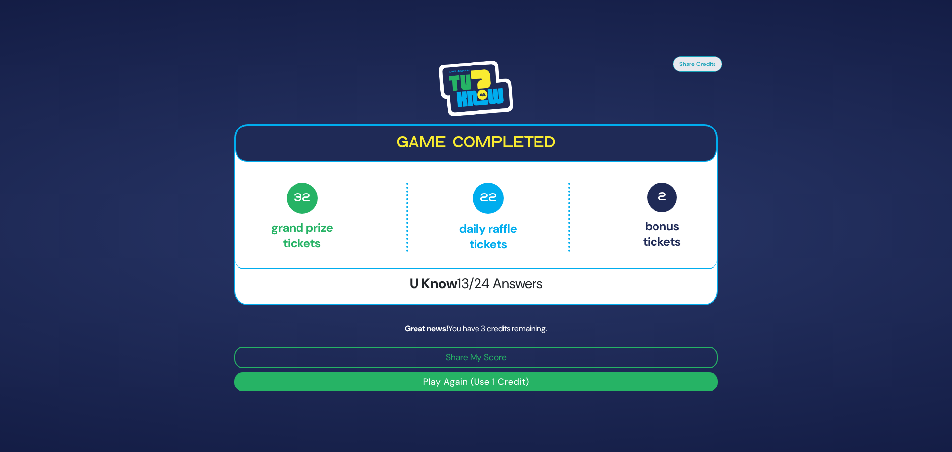
click at [493, 380] on button "Play Again (Use 1 Credit)" at bounding box center [476, 381] width 484 height 19
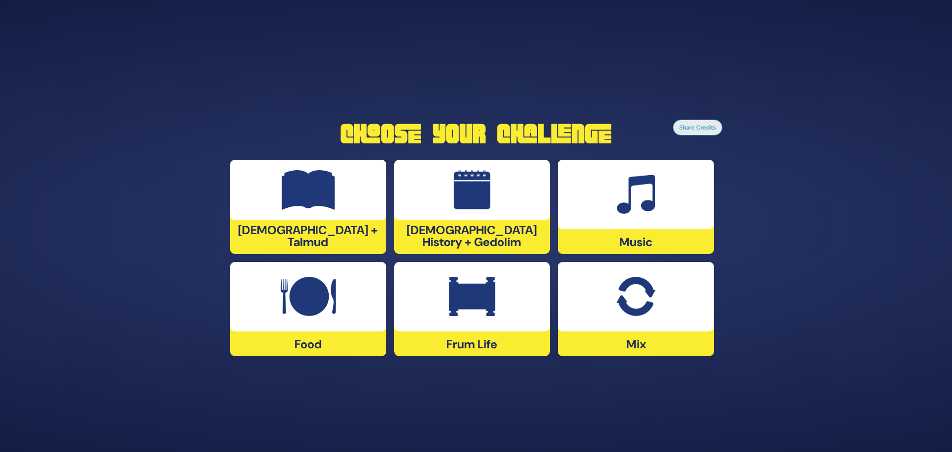
click at [627, 307] on img at bounding box center [635, 297] width 39 height 40
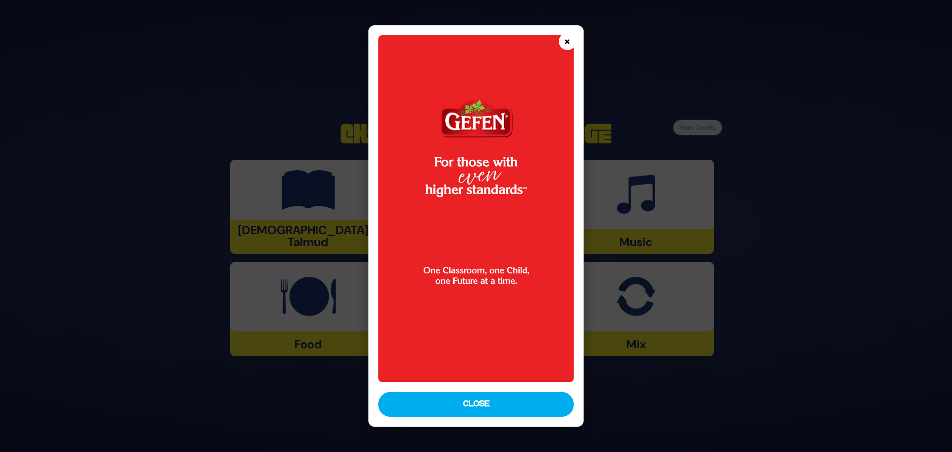
click at [567, 42] on button "×" at bounding box center [567, 41] width 17 height 17
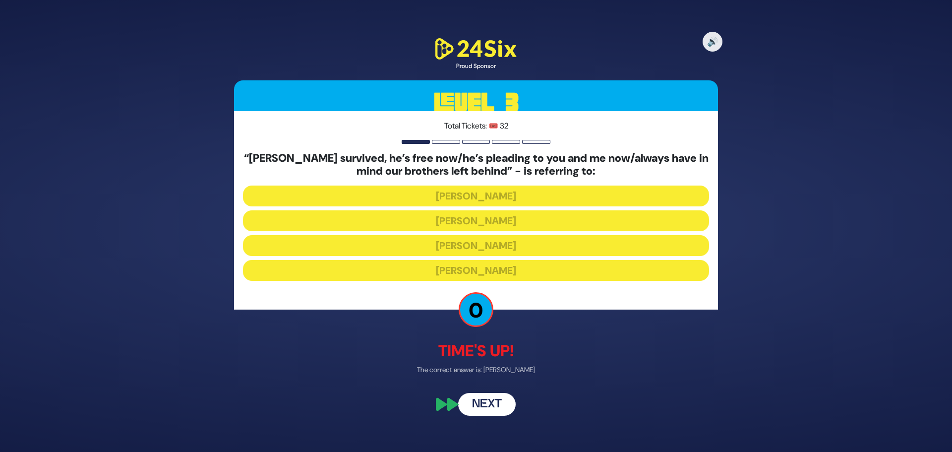
click at [494, 401] on button "Next" at bounding box center [486, 404] width 57 height 23
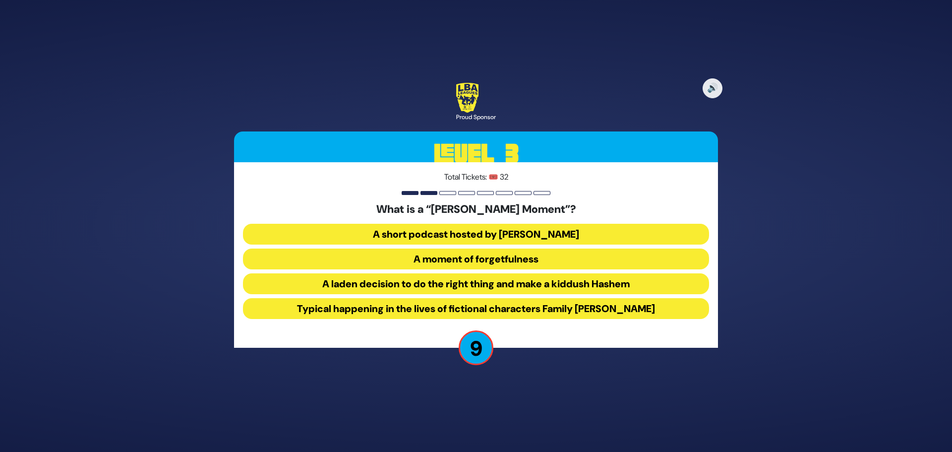
click at [477, 286] on button "A laden decision to do the right thing and make a kiddush Hashem" at bounding box center [476, 283] width 466 height 21
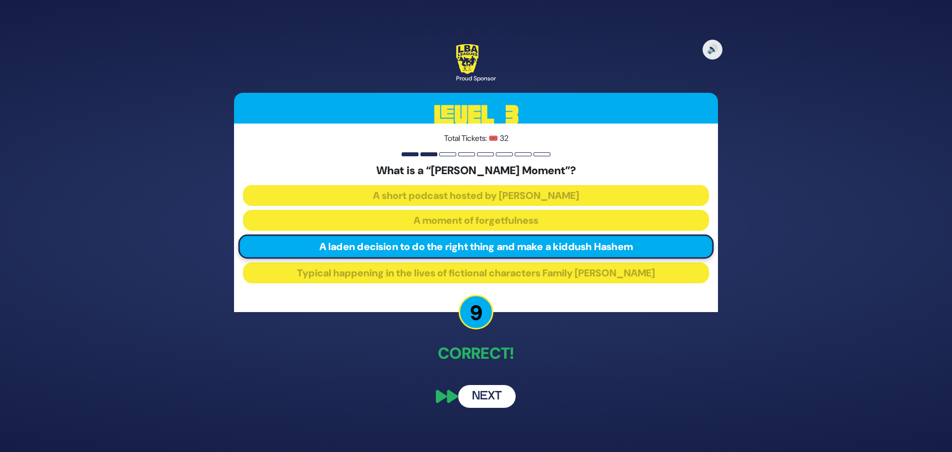
click at [490, 395] on button "Next" at bounding box center [486, 396] width 57 height 23
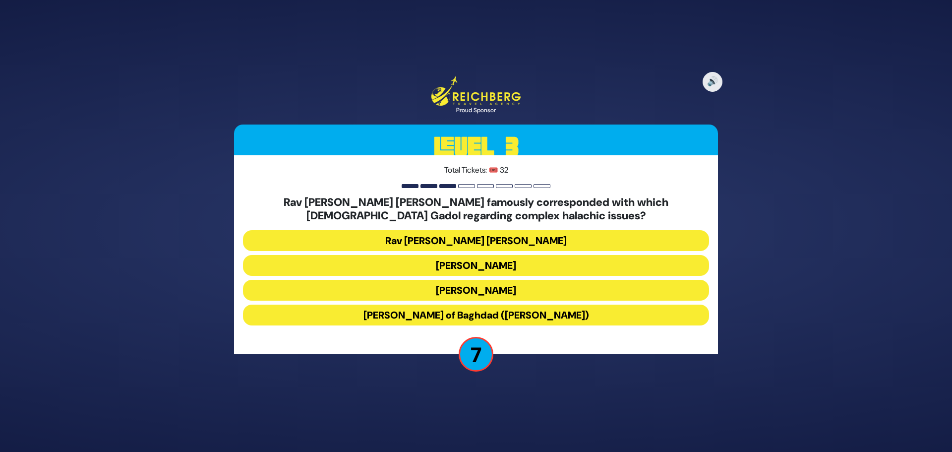
click at [465, 318] on button "Rav Yosef Chaim of Baghdad (Ben Ish Chai)" at bounding box center [476, 314] width 466 height 21
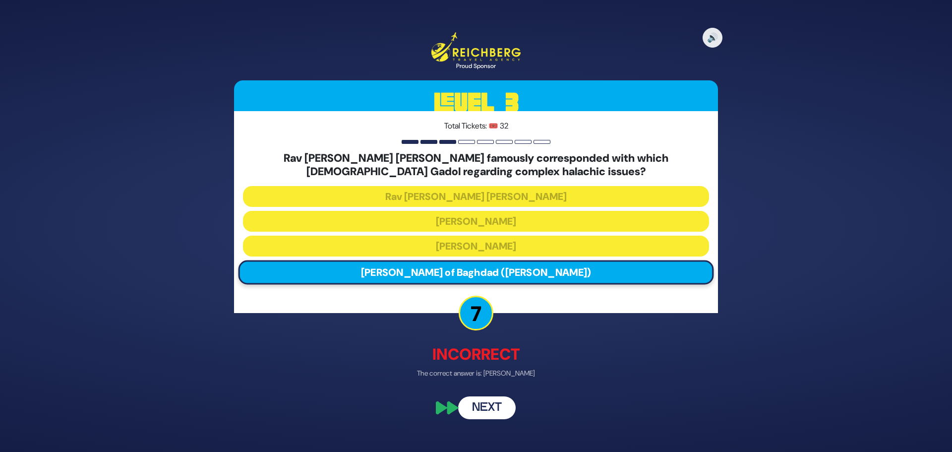
click at [487, 402] on button "Next" at bounding box center [486, 408] width 57 height 23
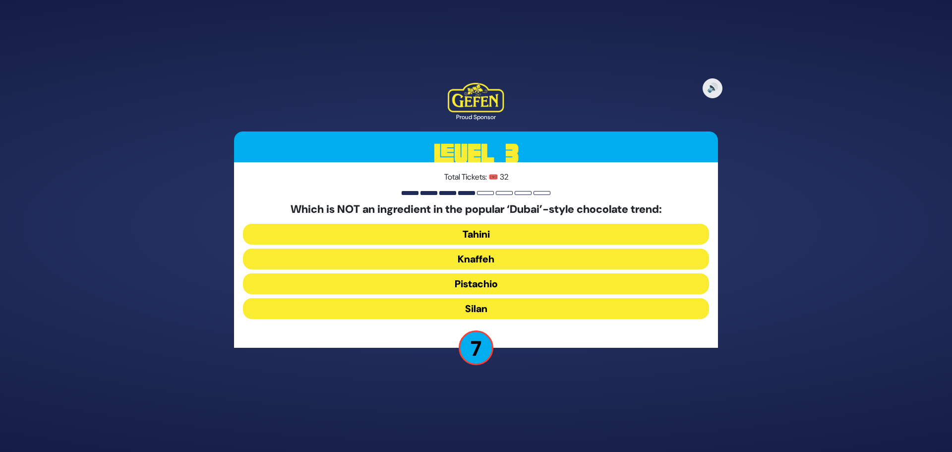
click at [481, 231] on button "Tahini" at bounding box center [476, 234] width 466 height 21
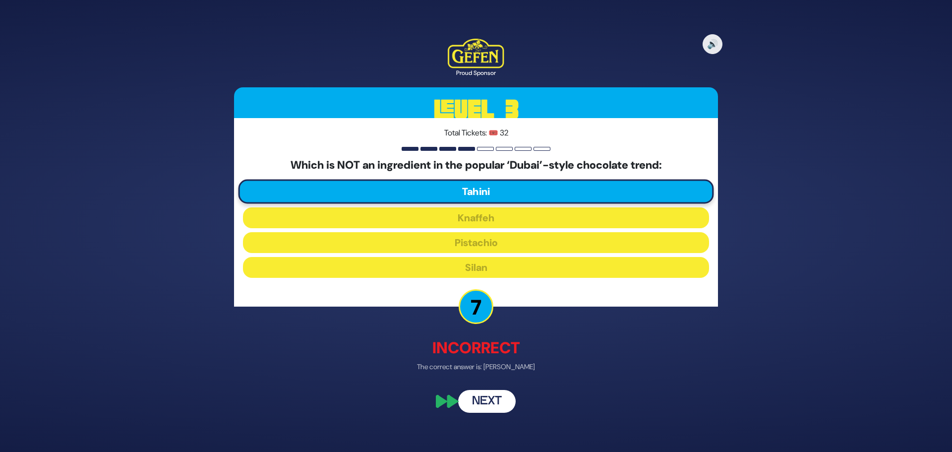
click at [483, 404] on button "Next" at bounding box center [486, 401] width 57 height 23
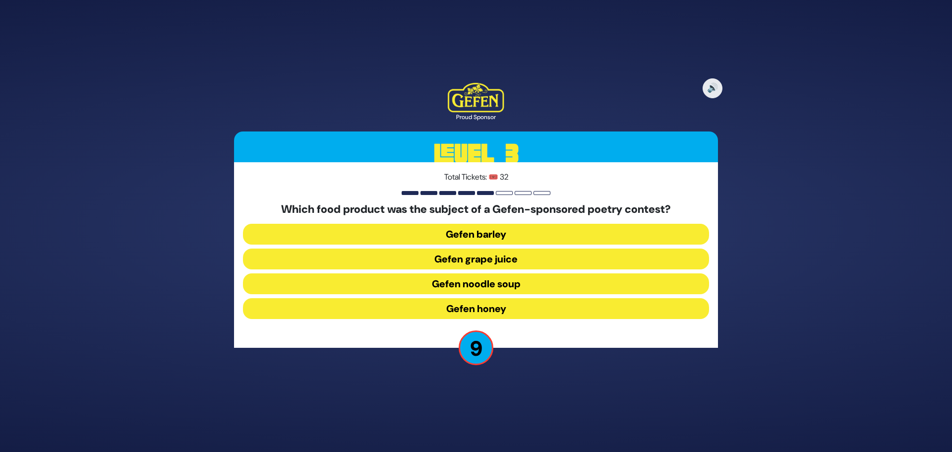
click at [494, 283] on button "Gefen noodle soup" at bounding box center [476, 283] width 466 height 21
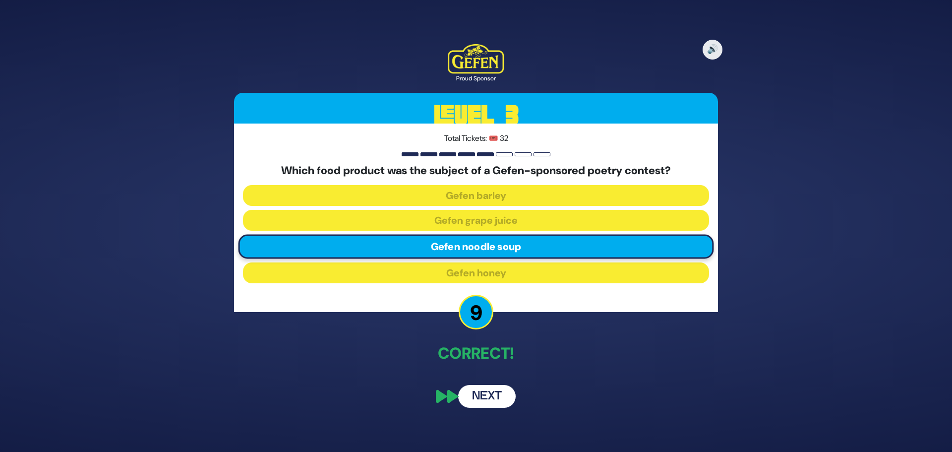
click at [488, 392] on button "Next" at bounding box center [486, 396] width 57 height 23
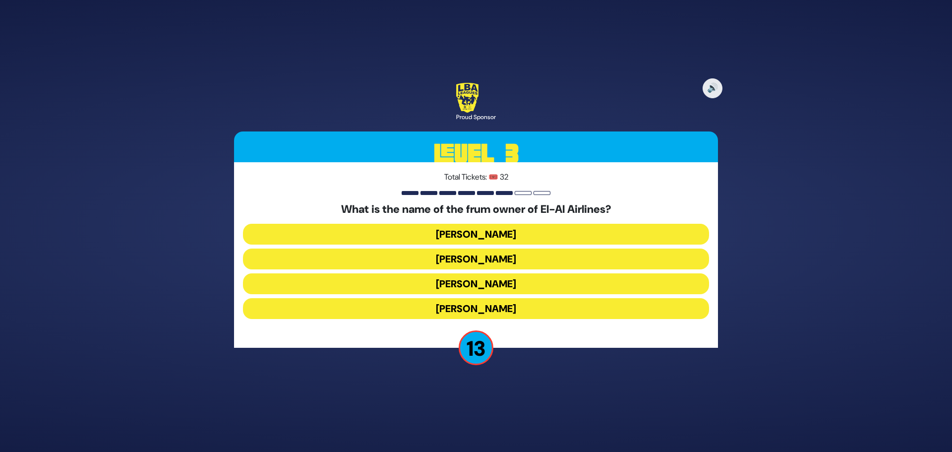
click at [482, 256] on button "Kenny Rosenberg" at bounding box center [476, 258] width 466 height 21
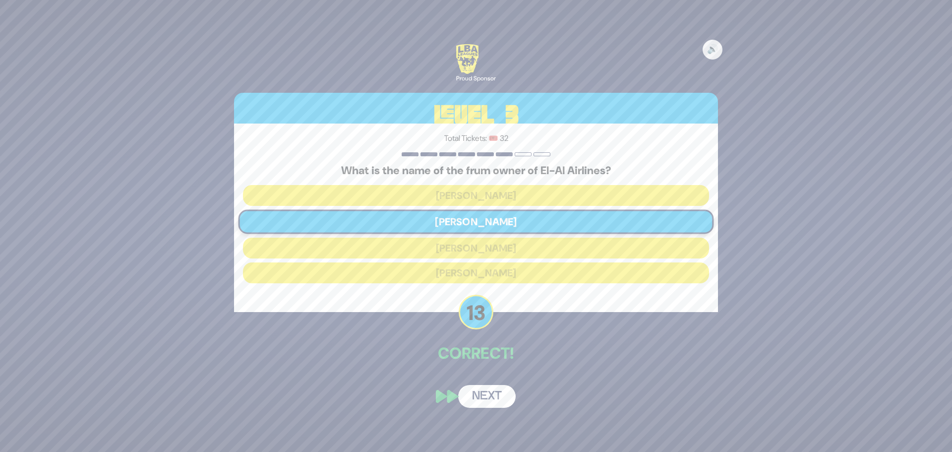
click at [494, 393] on button "Next" at bounding box center [486, 396] width 57 height 23
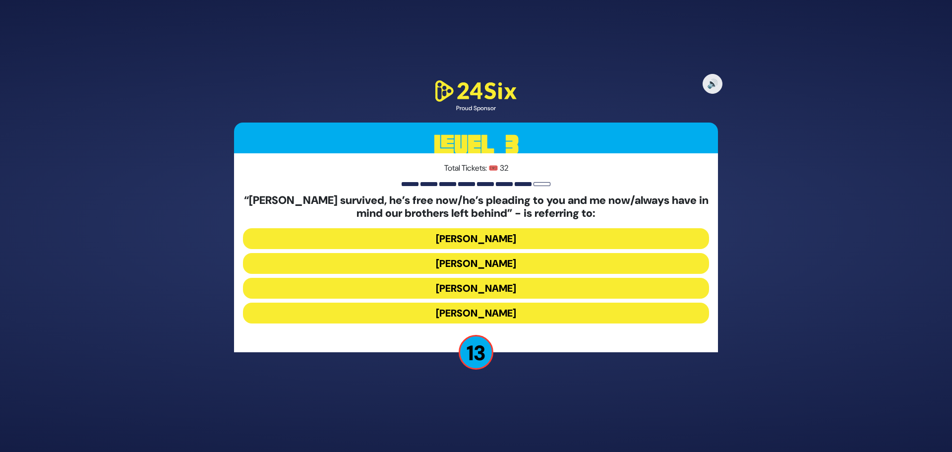
click at [483, 264] on button "Yosef Mendelovitch" at bounding box center [476, 263] width 466 height 21
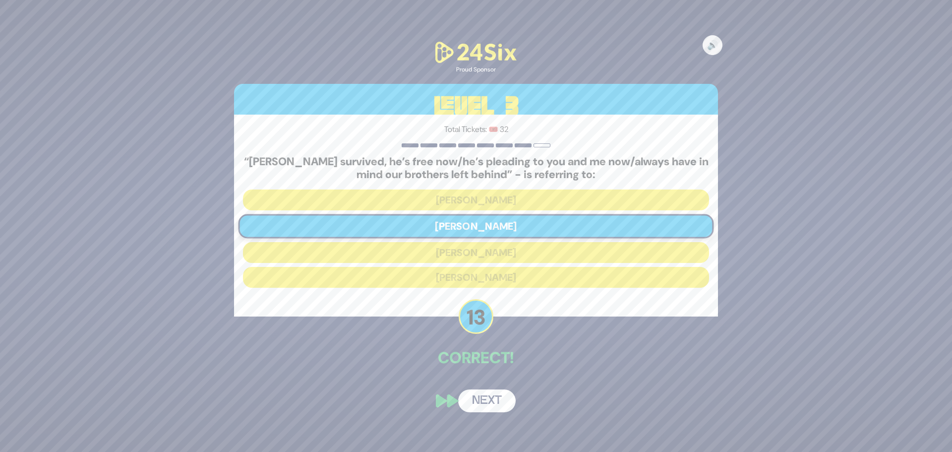
click at [492, 397] on button "Next" at bounding box center [486, 400] width 57 height 23
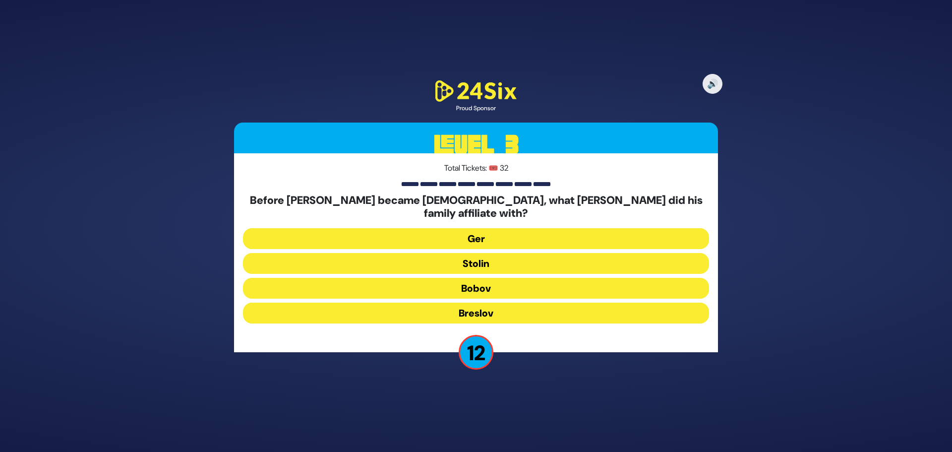
click at [499, 285] on button "Bobov" at bounding box center [476, 288] width 466 height 21
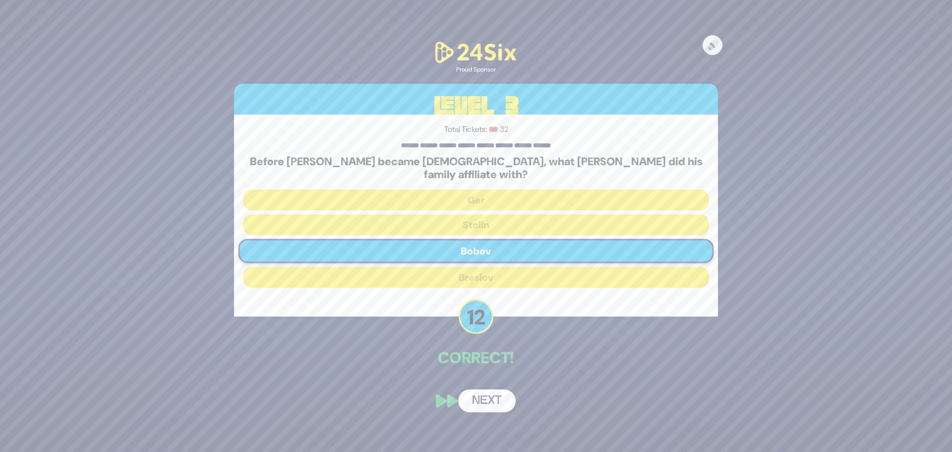
click at [488, 389] on button "Next" at bounding box center [486, 400] width 57 height 23
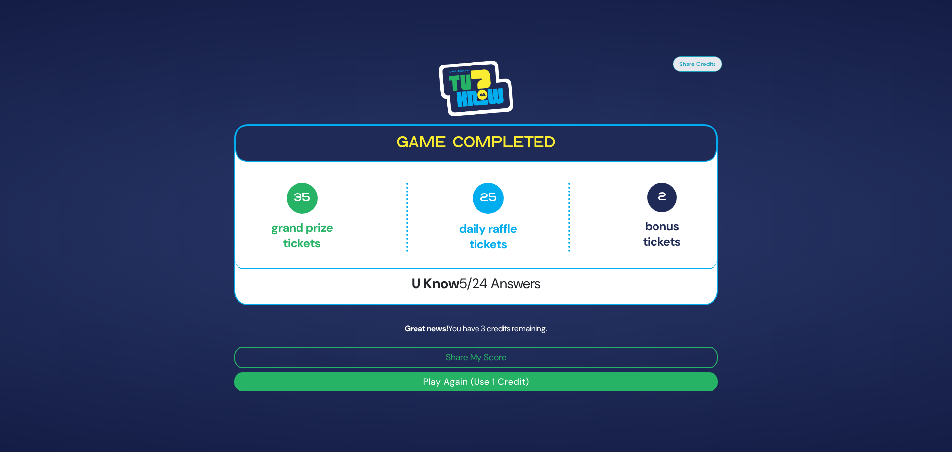
click at [489, 383] on button "Play Again (Use 1 Credit)" at bounding box center [476, 381] width 484 height 19
click at [493, 376] on button "Play Again (Use 1 Credit)" at bounding box center [476, 381] width 484 height 19
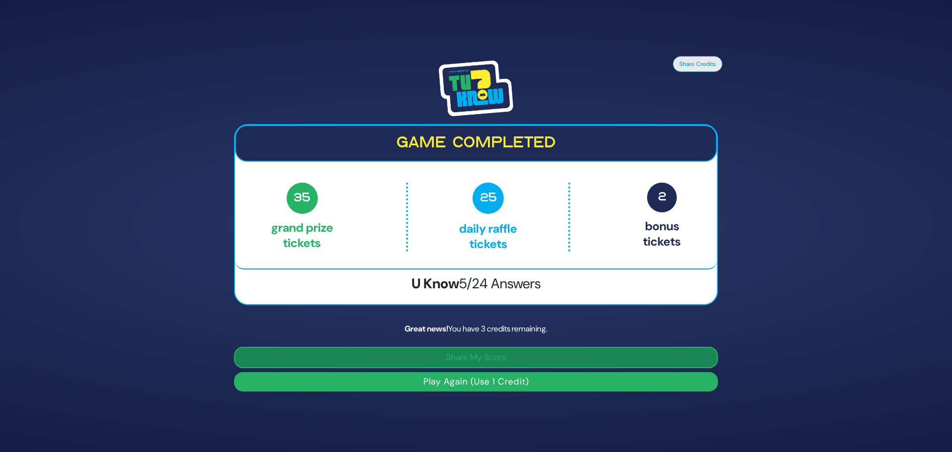
click at [497, 360] on button "Share My Score" at bounding box center [476, 356] width 484 height 21
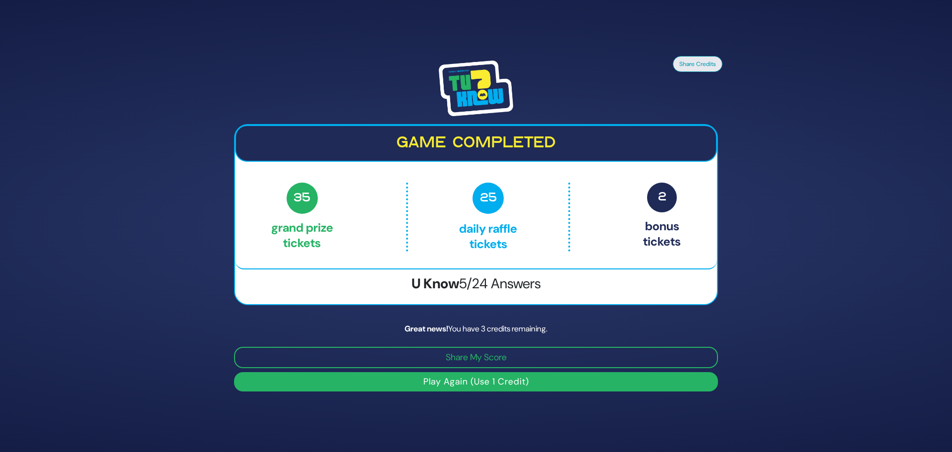
click at [508, 383] on button "Play Again (Use 1 Credit)" at bounding box center [476, 381] width 484 height 19
click at [481, 331] on div "Great news! You have 3 credits remaining." at bounding box center [476, 329] width 484 height 12
click at [706, 65] on button "Share Credits" at bounding box center [698, 64] width 50 height 16
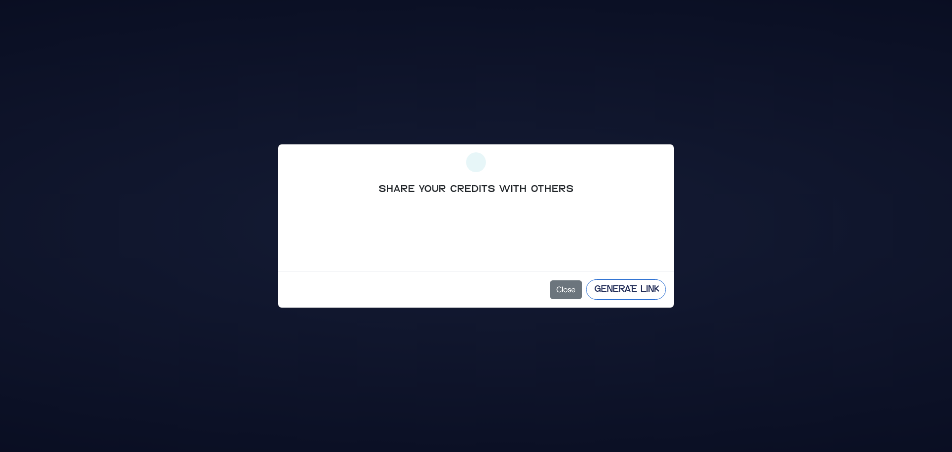
click at [636, 294] on button "Generate Link" at bounding box center [626, 289] width 80 height 20
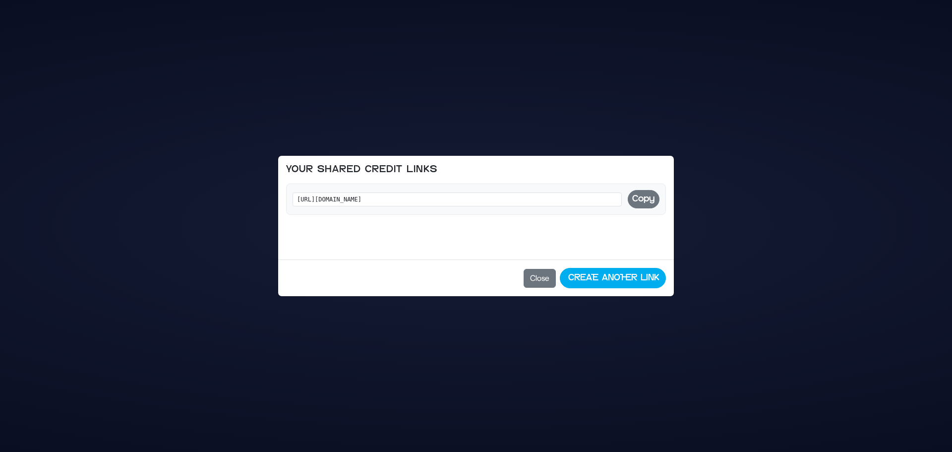
click at [644, 197] on button "Copy" at bounding box center [644, 199] width 32 height 18
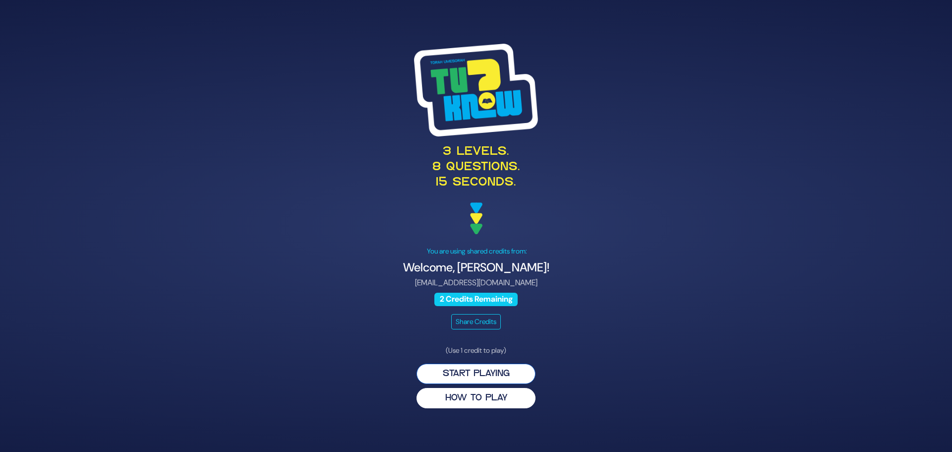
click at [494, 375] on button "Start Playing" at bounding box center [475, 373] width 119 height 20
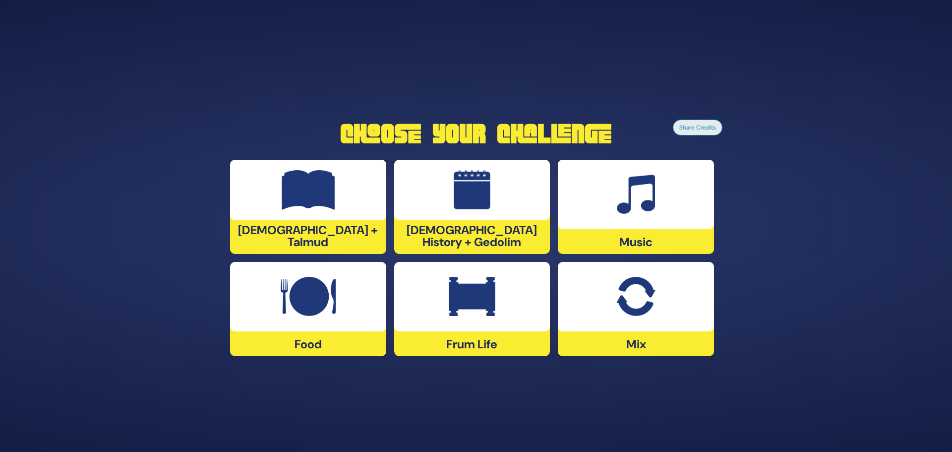
click at [631, 306] on img at bounding box center [635, 297] width 39 height 40
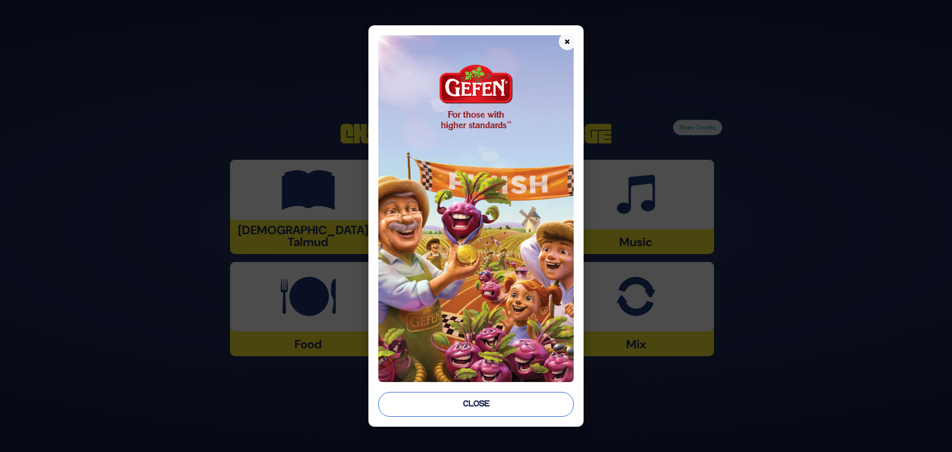
click at [538, 408] on button "Close" at bounding box center [475, 404] width 195 height 25
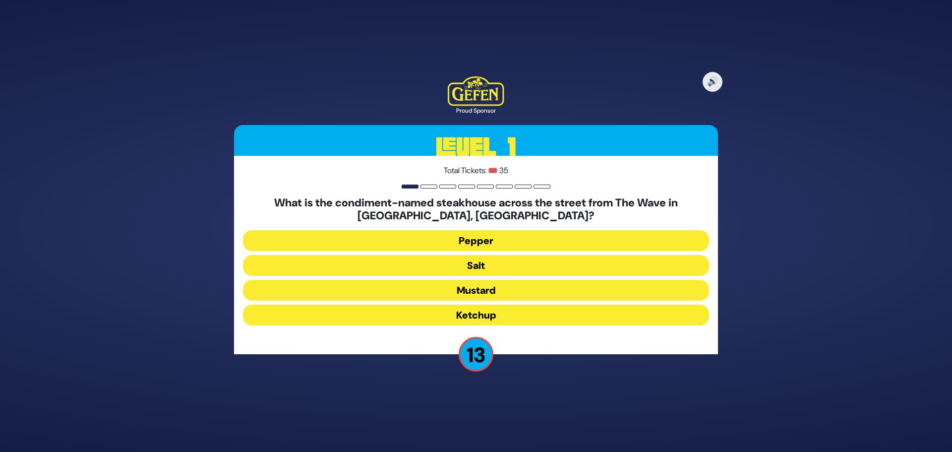
click at [489, 271] on button "Salt" at bounding box center [476, 265] width 466 height 21
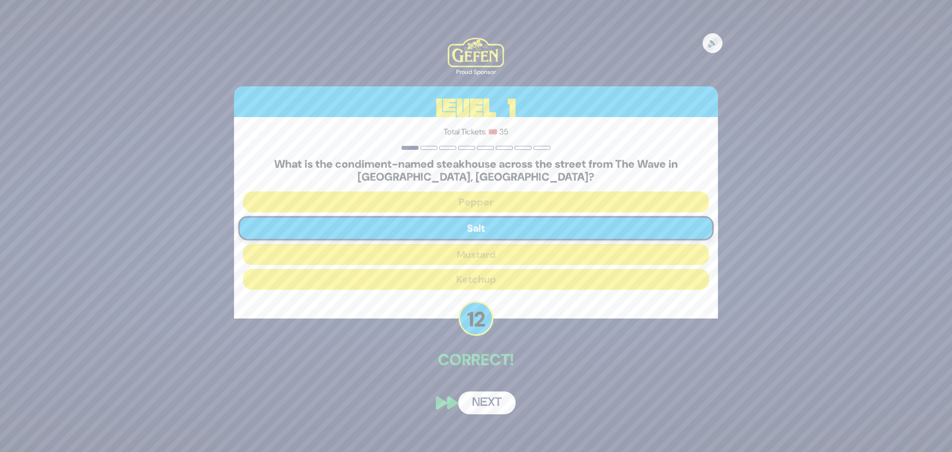
click at [490, 404] on button "Next" at bounding box center [486, 402] width 57 height 23
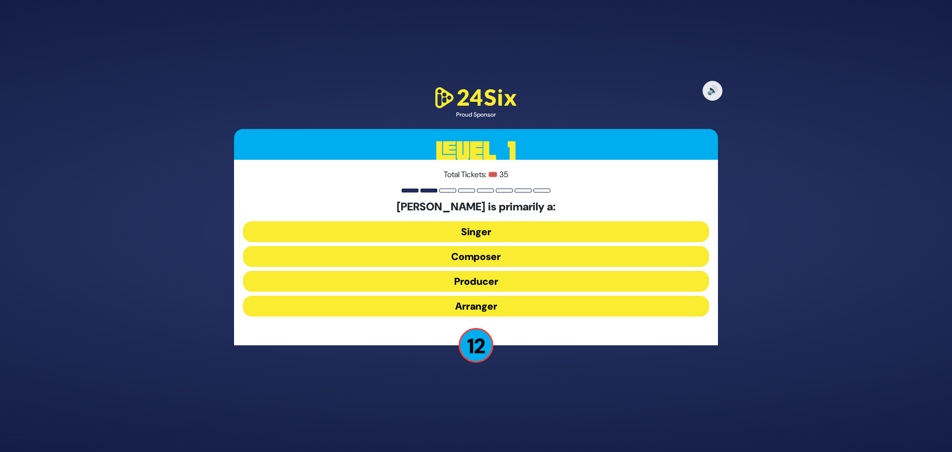
click at [484, 256] on button "Composer" at bounding box center [476, 256] width 466 height 21
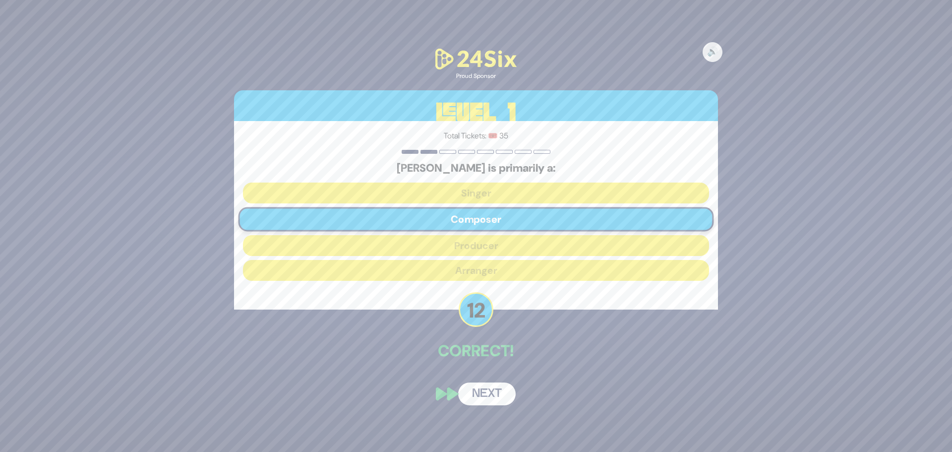
click at [491, 392] on button "Next" at bounding box center [486, 393] width 57 height 23
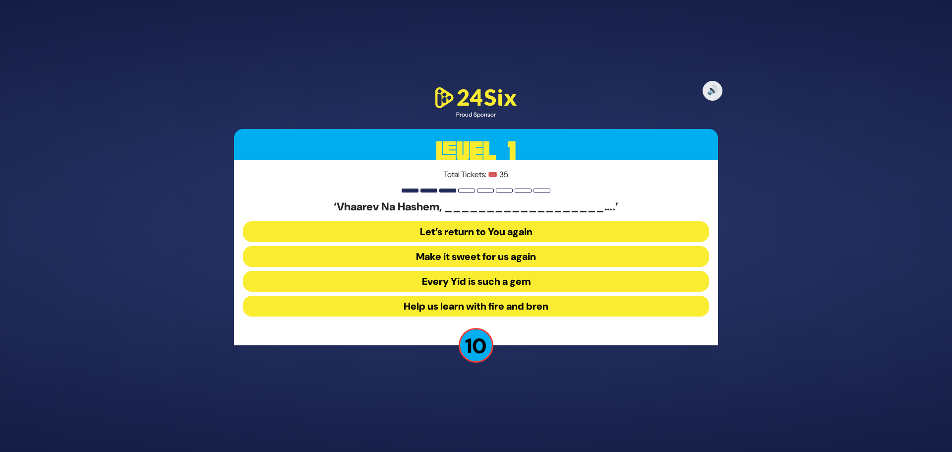
click at [477, 305] on button "Help us learn with fire and bren" at bounding box center [476, 305] width 466 height 21
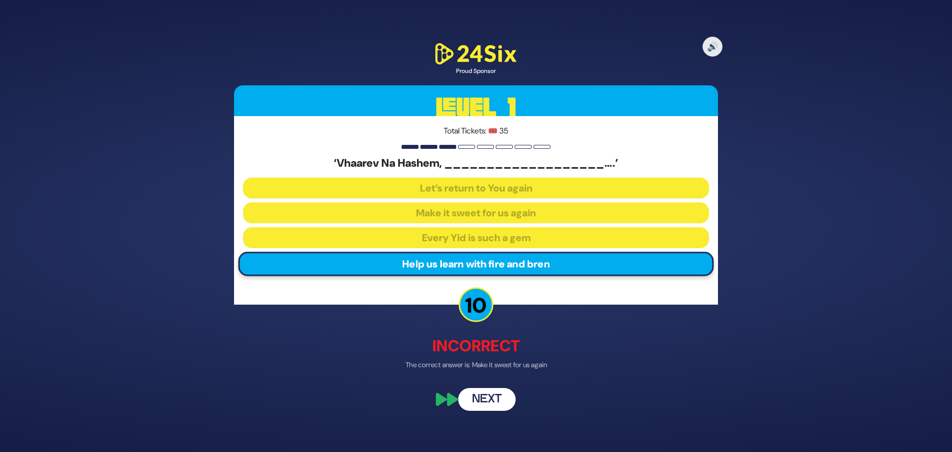
click at [482, 405] on button "Next" at bounding box center [486, 399] width 57 height 23
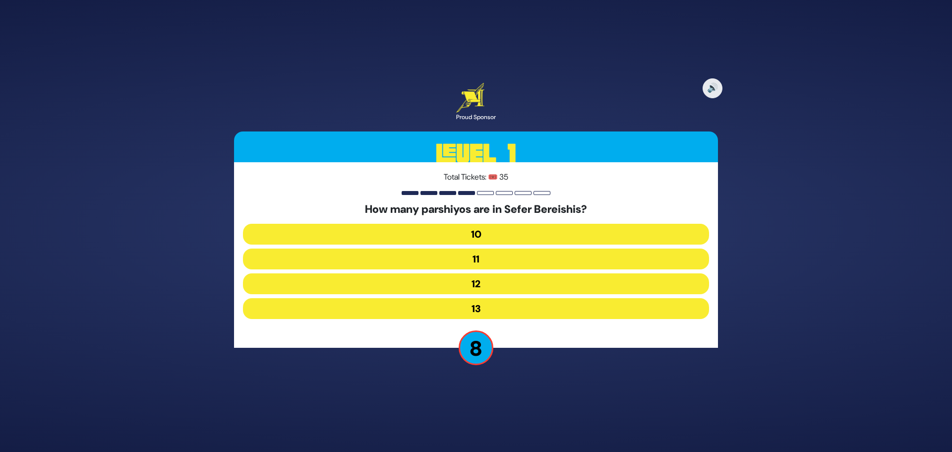
click at [489, 307] on button "13" at bounding box center [476, 308] width 466 height 21
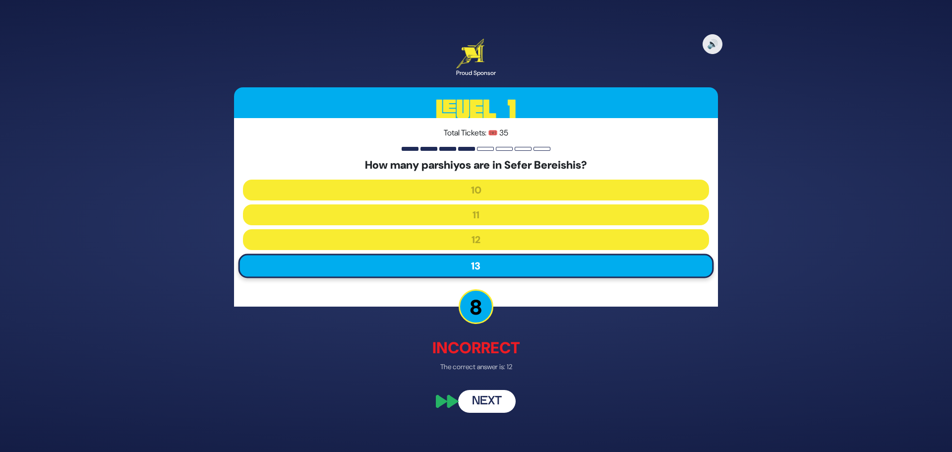
click at [487, 405] on button "Next" at bounding box center [486, 401] width 57 height 23
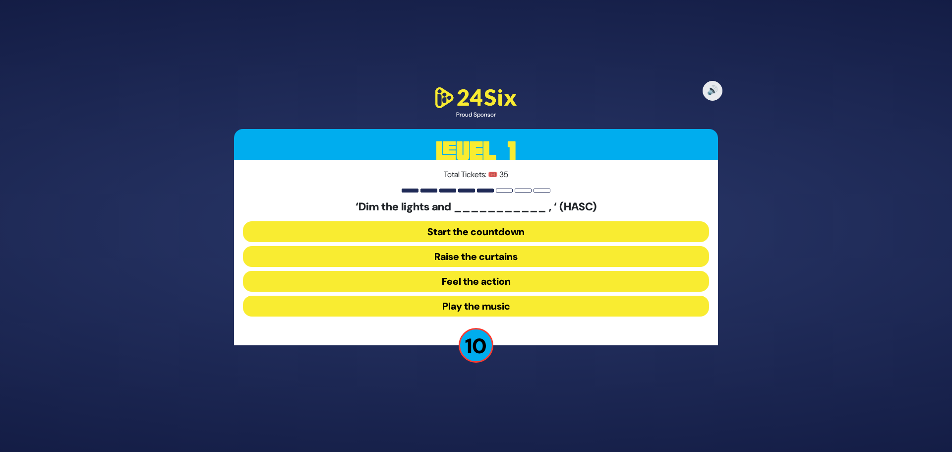
click at [477, 257] on button "Raise the curtains" at bounding box center [476, 256] width 466 height 21
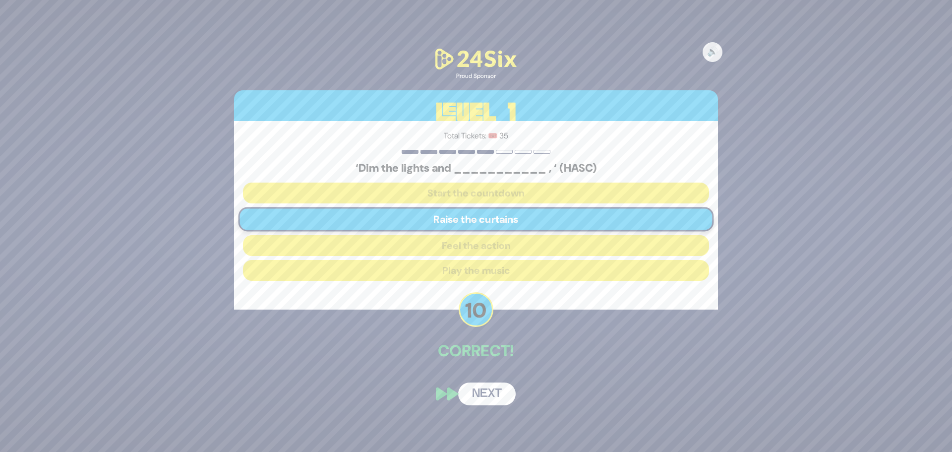
click at [484, 393] on button "Next" at bounding box center [486, 393] width 57 height 23
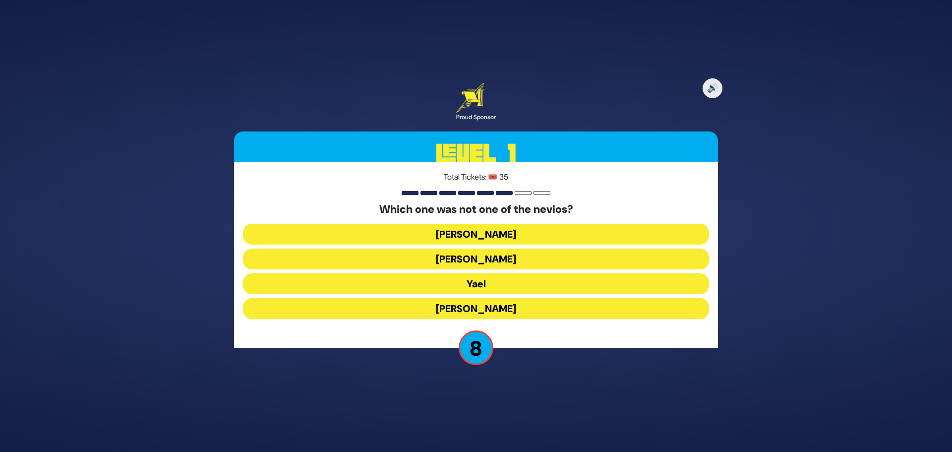
click at [476, 280] on button "Yael" at bounding box center [476, 283] width 466 height 21
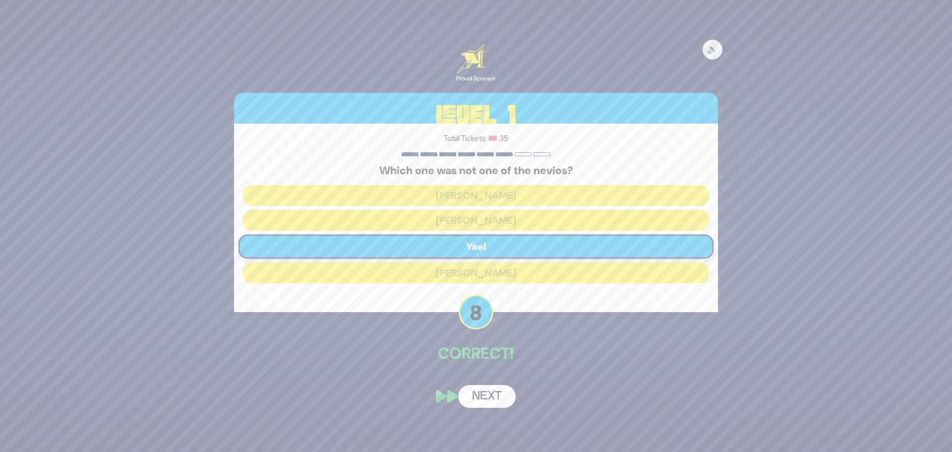
click at [490, 396] on button "Next" at bounding box center [486, 396] width 57 height 23
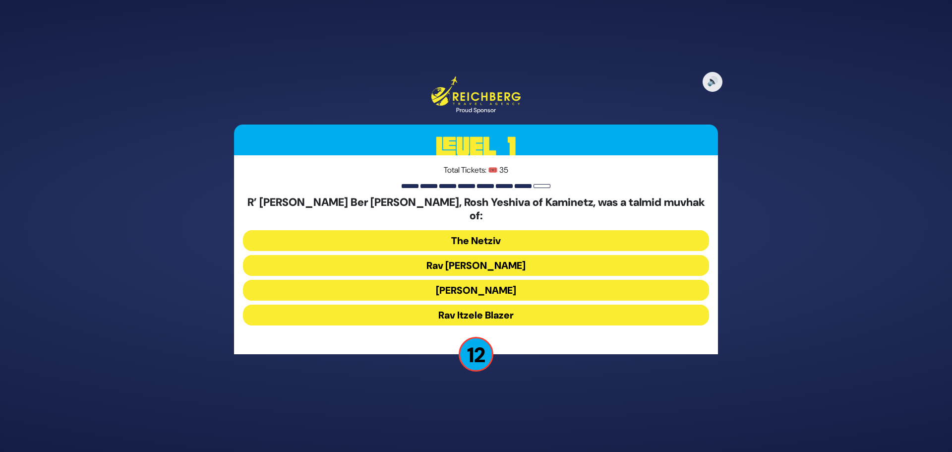
click at [484, 255] on button "Rav [PERSON_NAME]" at bounding box center [476, 265] width 466 height 21
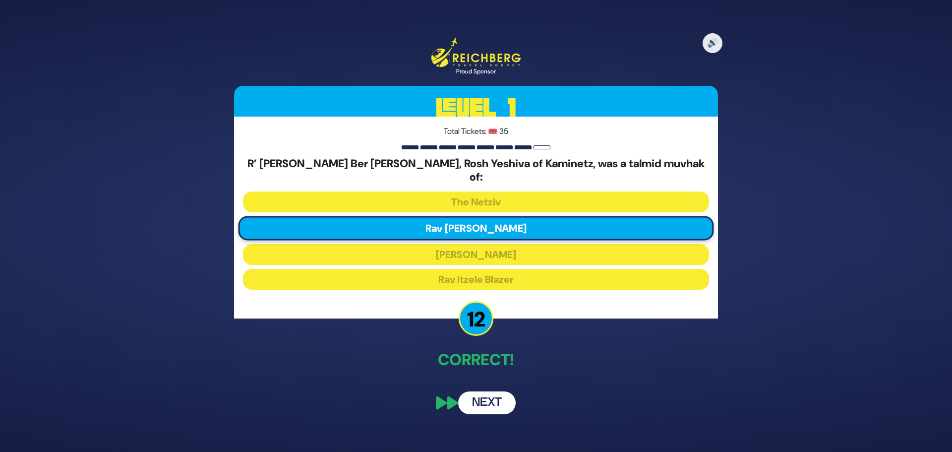
click at [490, 396] on button "Next" at bounding box center [486, 402] width 57 height 23
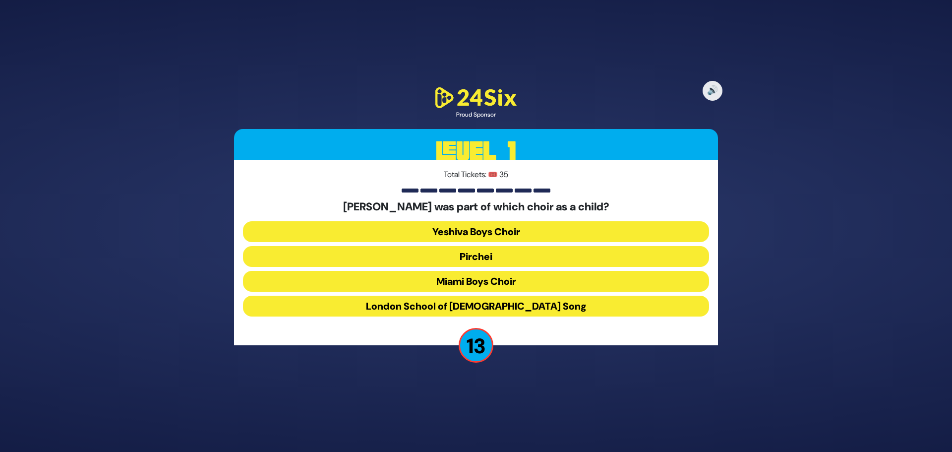
click at [489, 286] on button "Miami Boys Choir" at bounding box center [476, 281] width 466 height 21
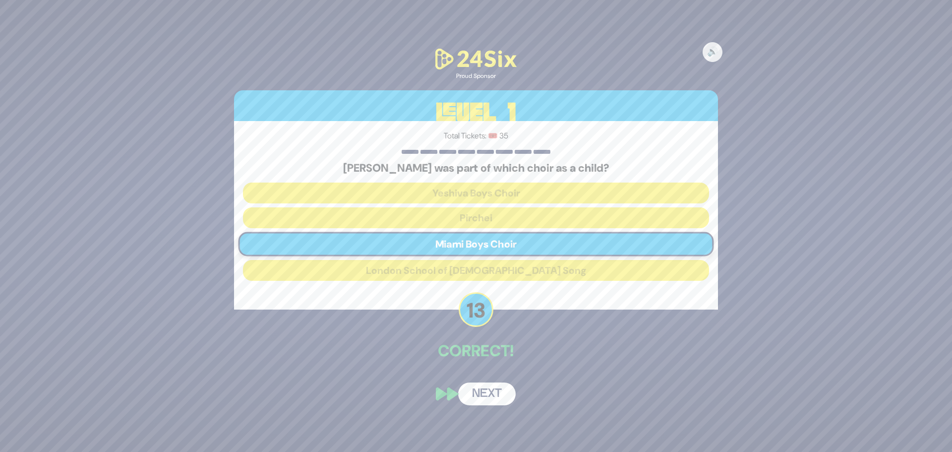
click at [493, 399] on button "Next" at bounding box center [486, 393] width 57 height 23
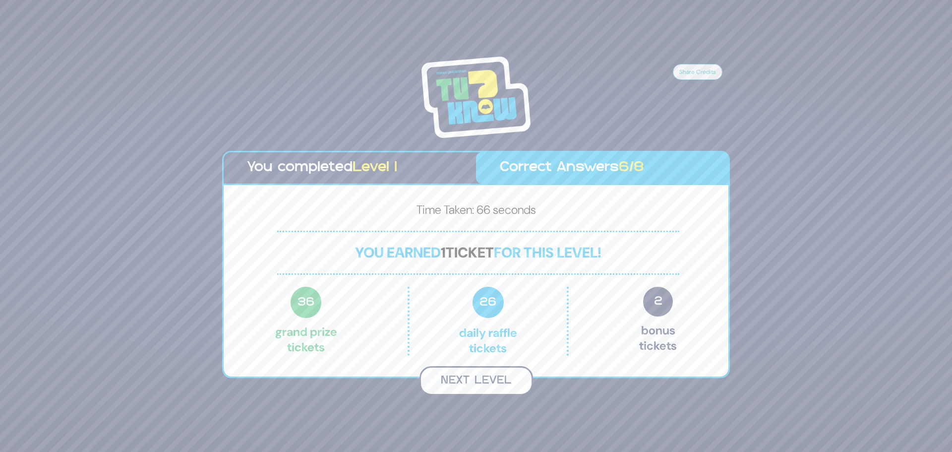
click at [479, 379] on button "Next Level" at bounding box center [476, 380] width 114 height 29
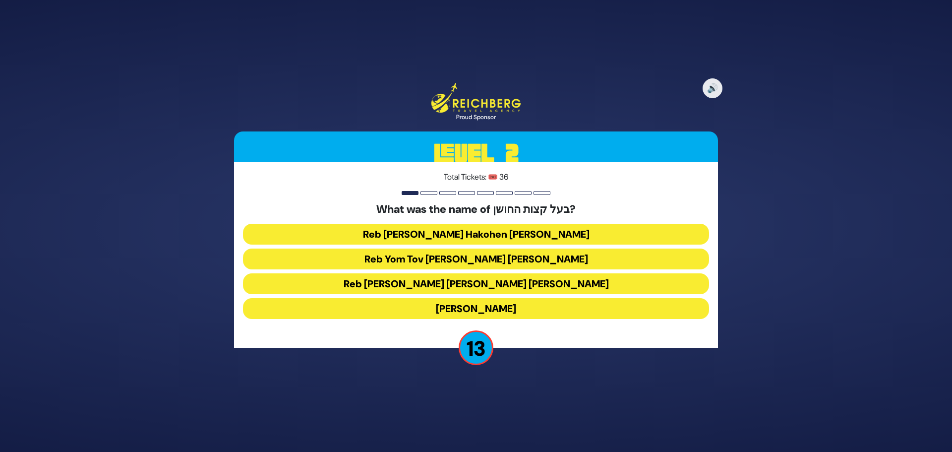
click at [484, 233] on button "Reb [PERSON_NAME] Hakohen [PERSON_NAME]" at bounding box center [476, 234] width 466 height 21
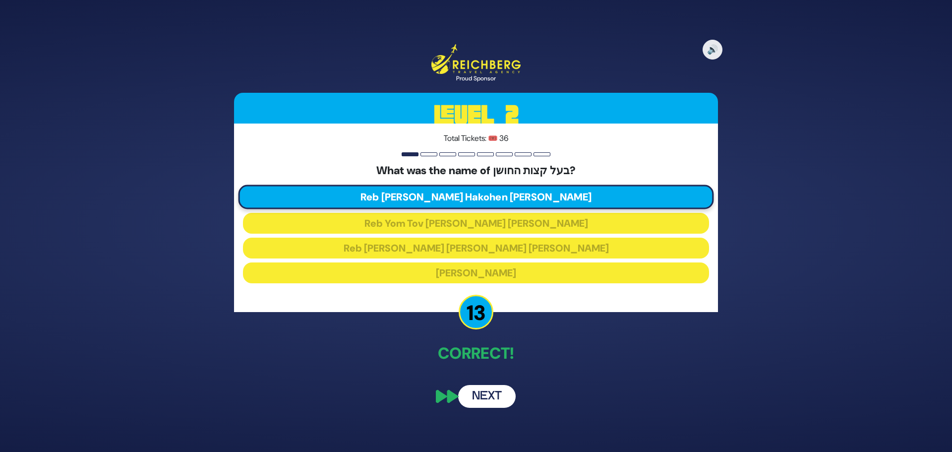
click at [479, 397] on button "Next" at bounding box center [486, 396] width 57 height 23
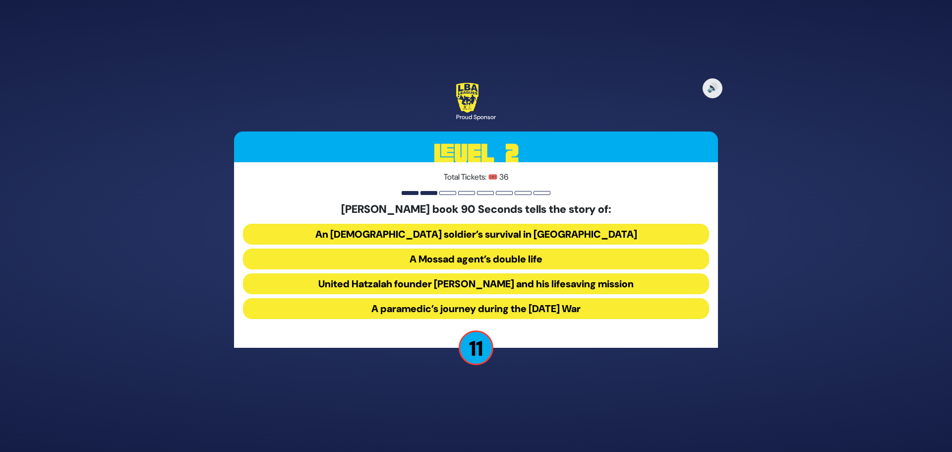
click at [493, 286] on button "United Hatzalah founder [PERSON_NAME] and his lifesaving mission" at bounding box center [476, 283] width 466 height 21
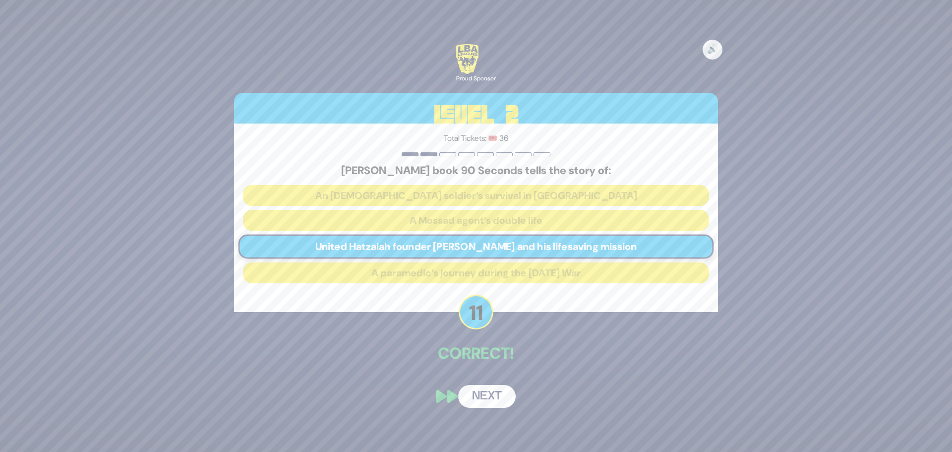
click at [492, 392] on button "Next" at bounding box center [486, 396] width 57 height 23
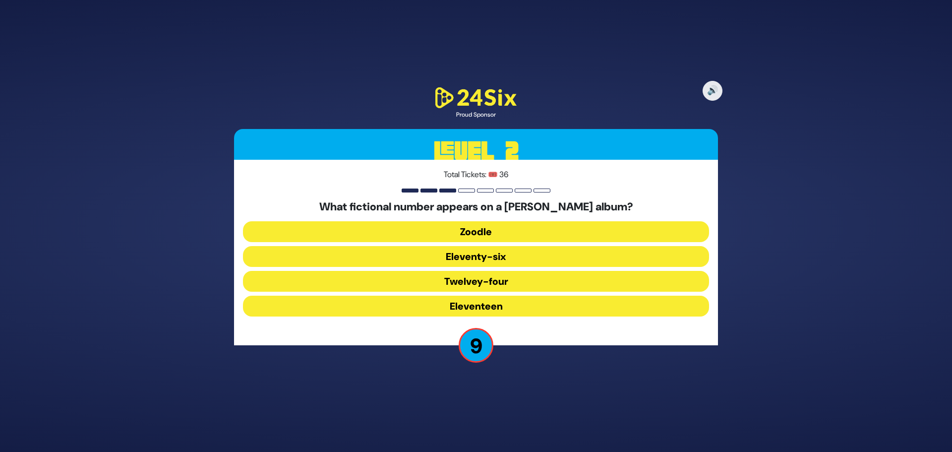
click at [478, 256] on button "Eleventy-six" at bounding box center [476, 256] width 466 height 21
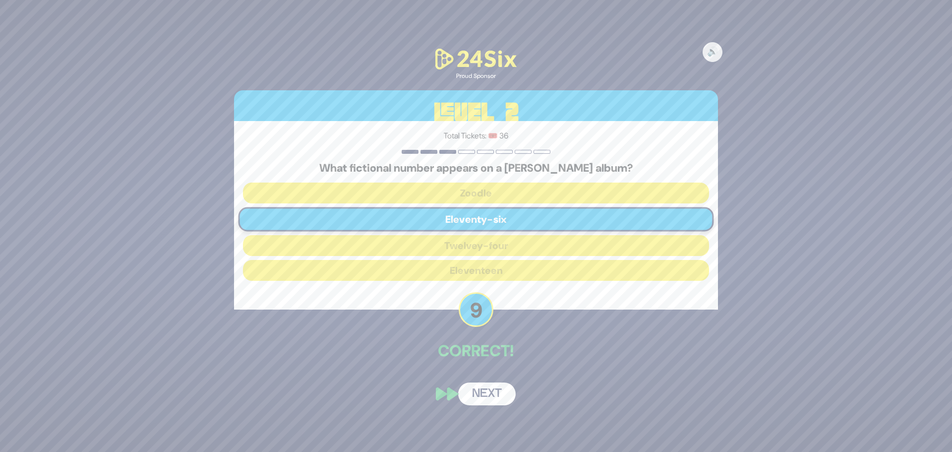
click at [496, 393] on button "Next" at bounding box center [486, 393] width 57 height 23
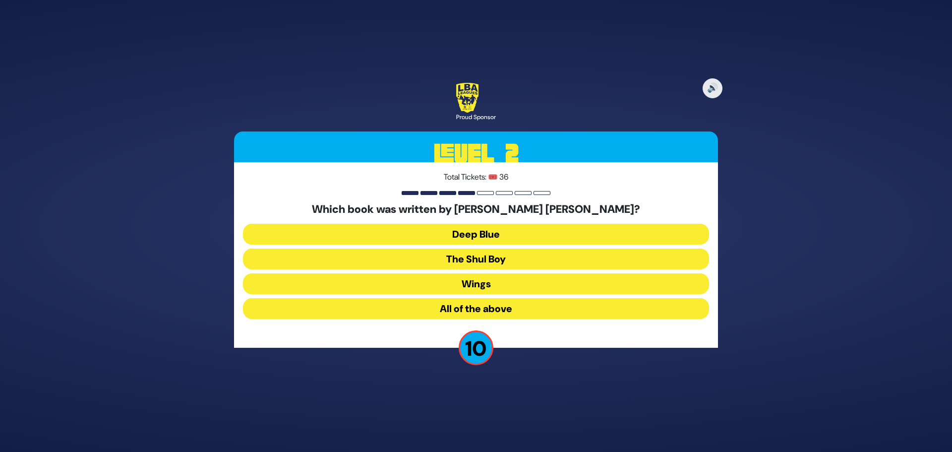
click at [486, 307] on button "All of the above" at bounding box center [476, 308] width 466 height 21
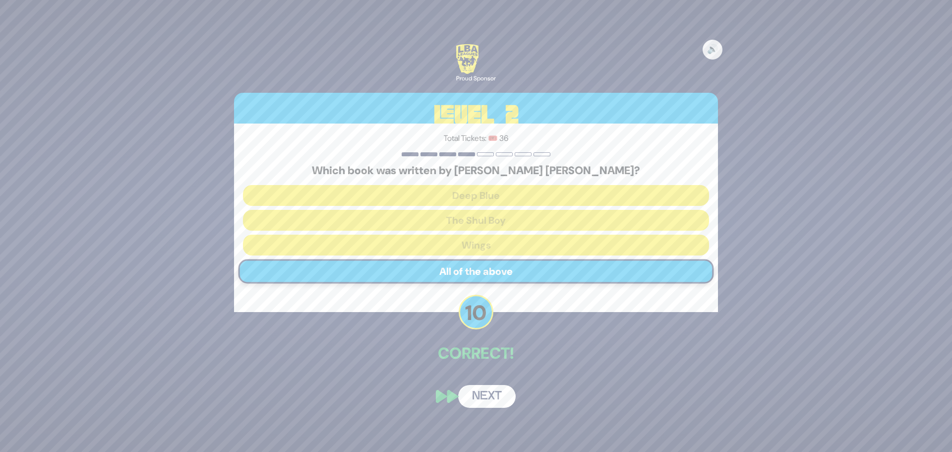
click at [490, 398] on button "Next" at bounding box center [486, 396] width 57 height 23
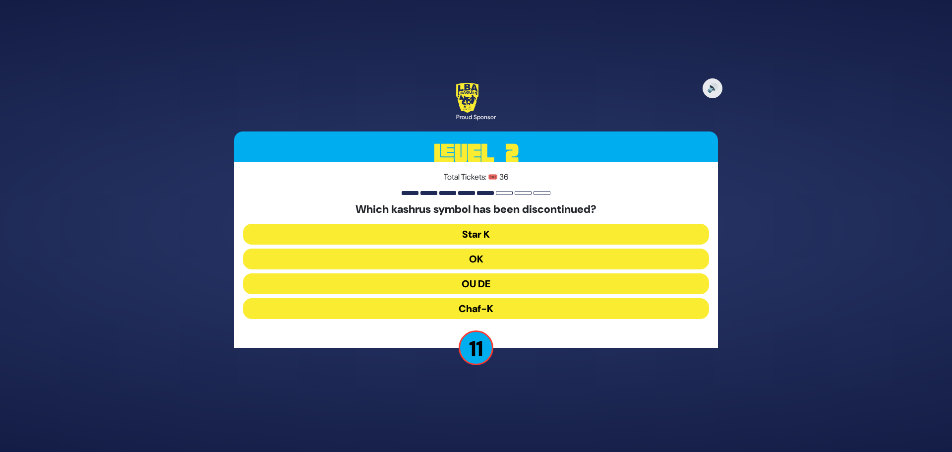
click at [486, 286] on button "OU DE" at bounding box center [476, 283] width 466 height 21
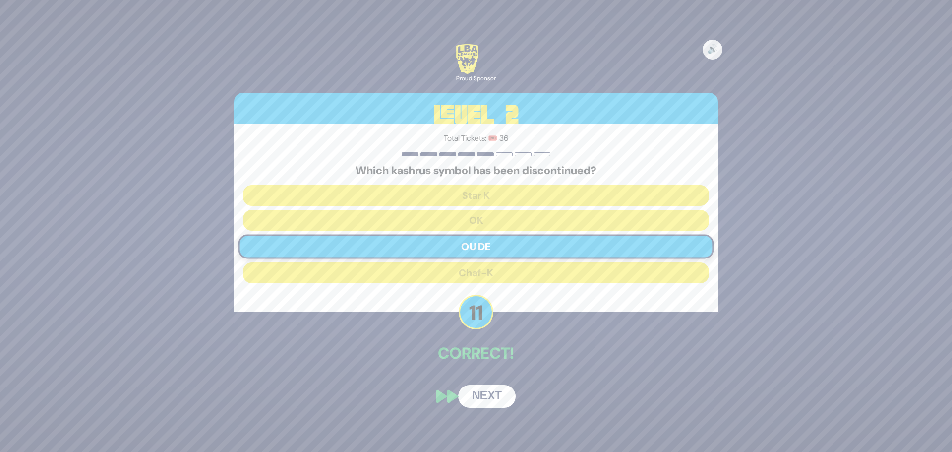
click at [496, 395] on button "Next" at bounding box center [486, 396] width 57 height 23
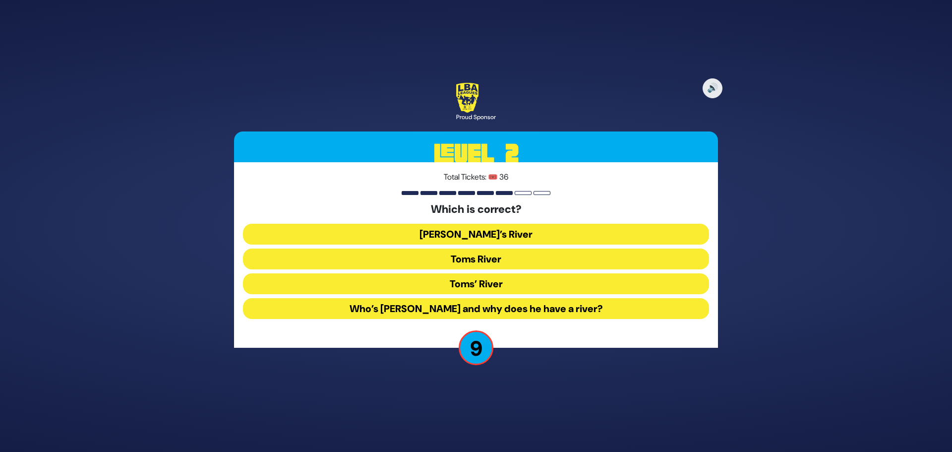
click at [478, 262] on button "Toms River" at bounding box center [476, 258] width 466 height 21
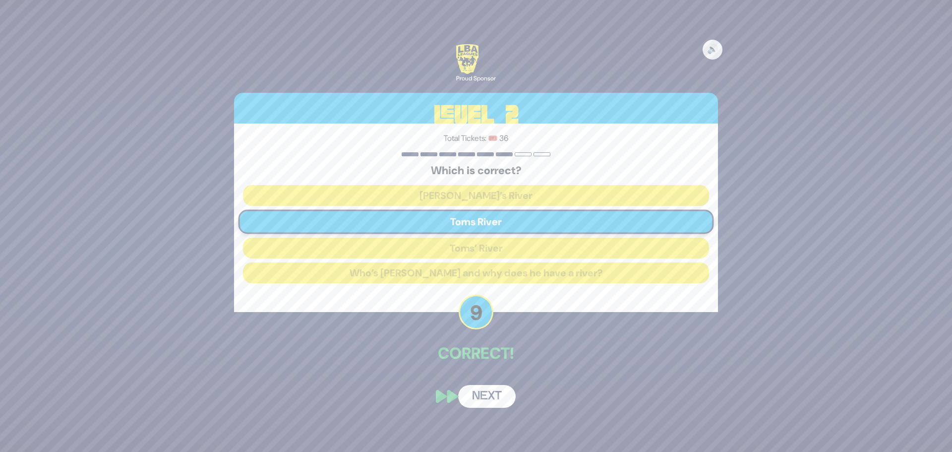
click at [493, 395] on button "Next" at bounding box center [486, 396] width 57 height 23
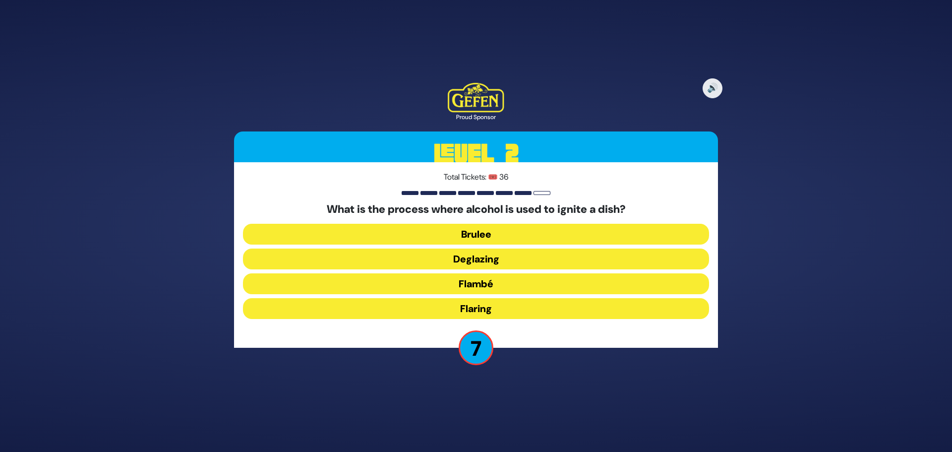
click at [471, 231] on button "Brulee" at bounding box center [476, 234] width 466 height 21
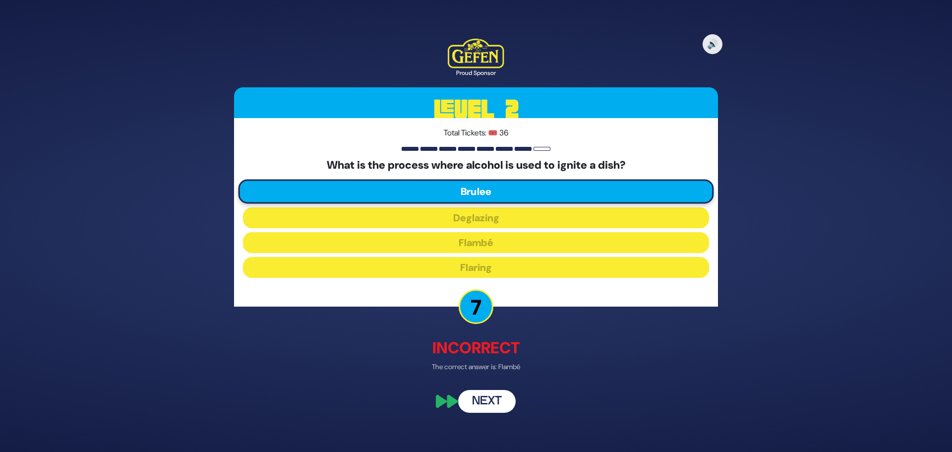
click at [491, 405] on button "Next" at bounding box center [486, 401] width 57 height 23
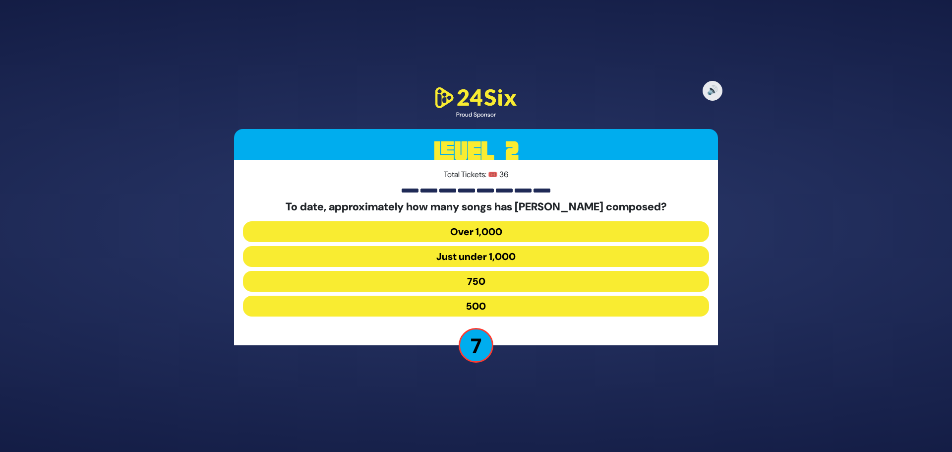
click at [480, 230] on button "Over 1,000" at bounding box center [476, 231] width 466 height 21
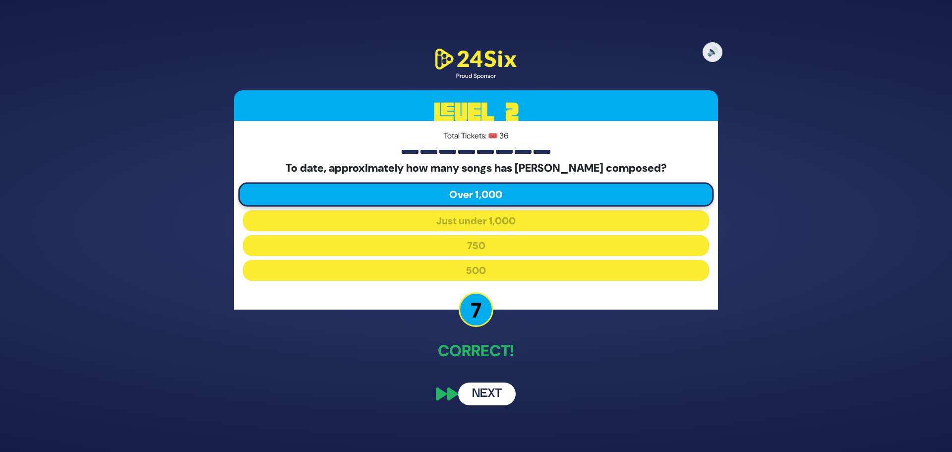
click at [496, 392] on button "Next" at bounding box center [486, 393] width 57 height 23
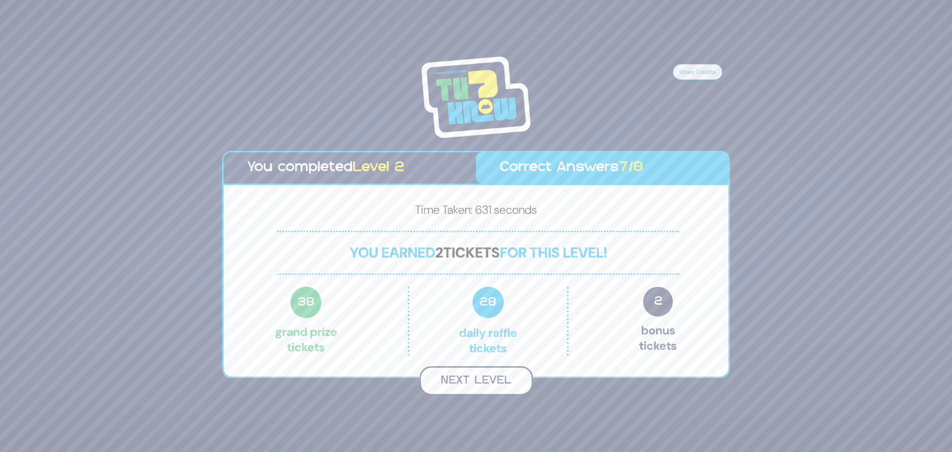
click at [490, 377] on button "Next Level" at bounding box center [476, 380] width 114 height 29
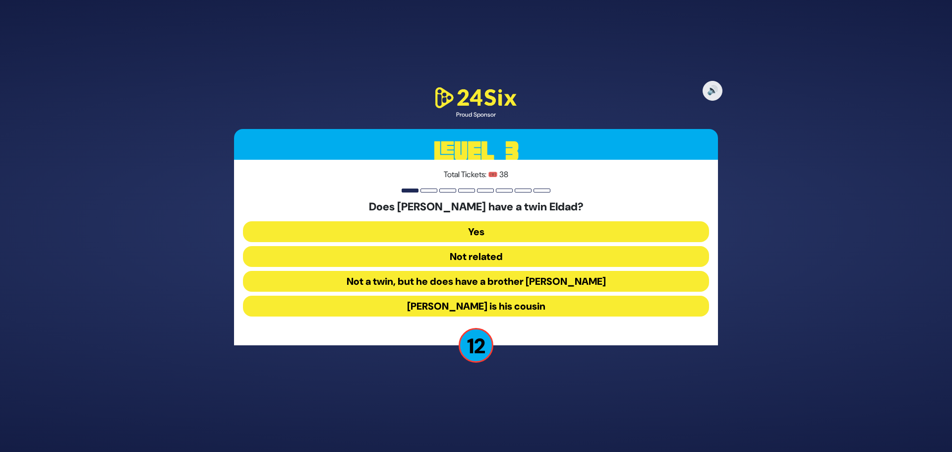
click at [492, 281] on button "Not a twin, but he does have a brother [PERSON_NAME]" at bounding box center [476, 281] width 466 height 21
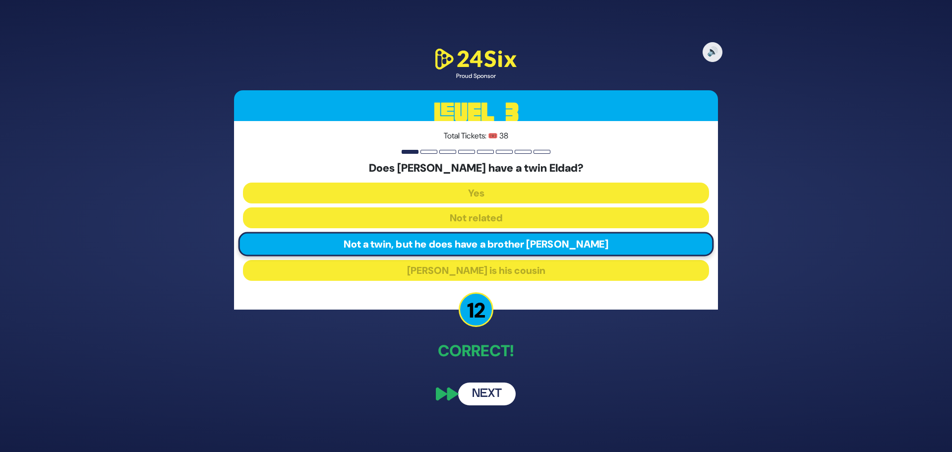
click at [494, 397] on button "Next" at bounding box center [486, 393] width 57 height 23
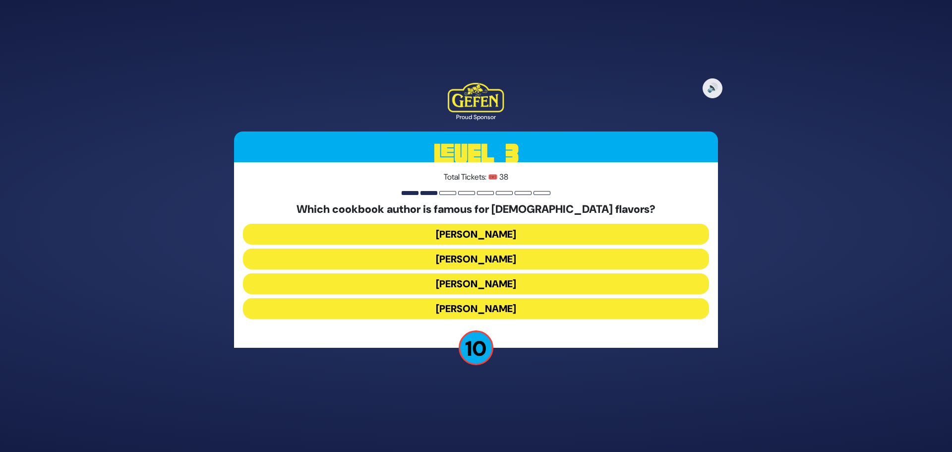
click at [499, 310] on button "[PERSON_NAME]" at bounding box center [476, 308] width 466 height 21
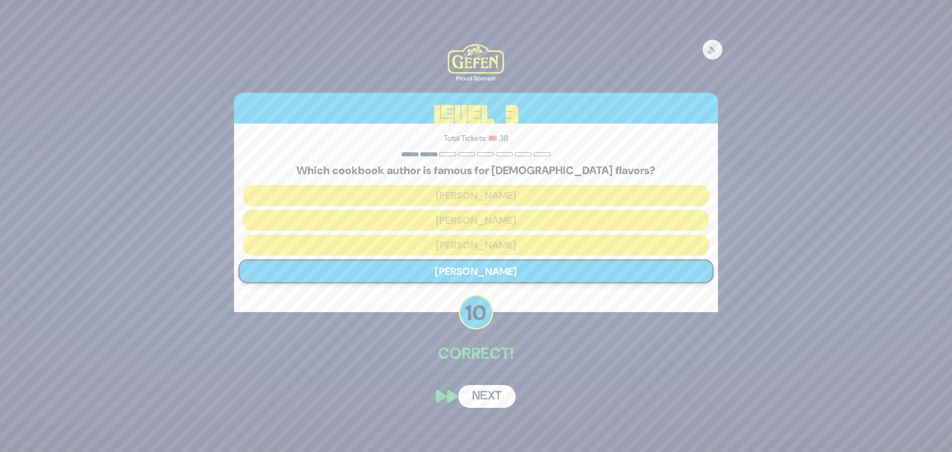
click at [486, 395] on button "Next" at bounding box center [486, 396] width 57 height 23
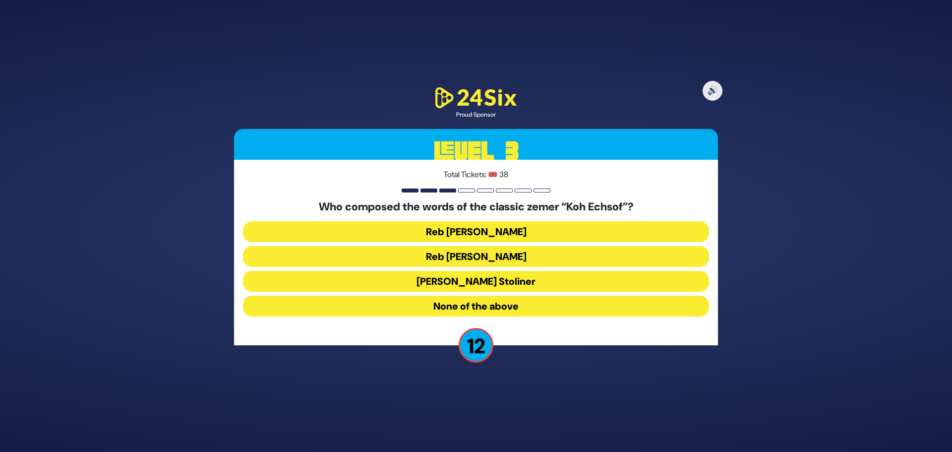
click at [490, 256] on button "Reb [PERSON_NAME]" at bounding box center [476, 256] width 466 height 21
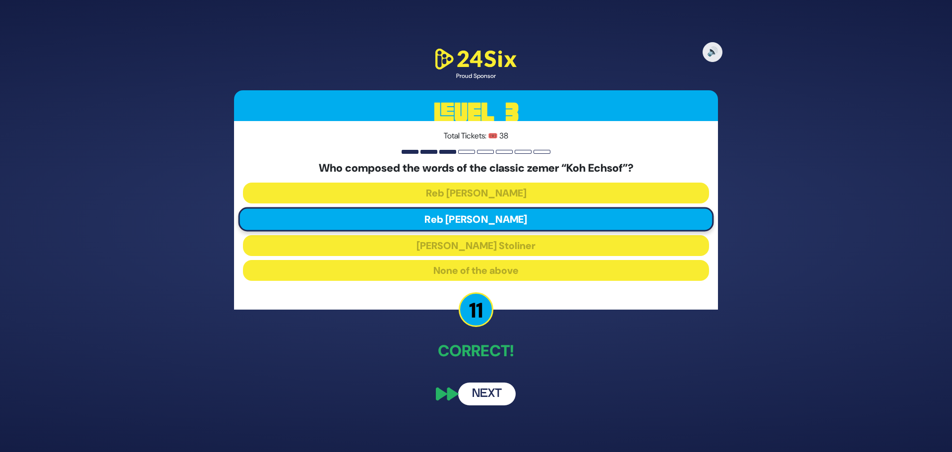
click at [496, 390] on button "Next" at bounding box center [486, 393] width 57 height 23
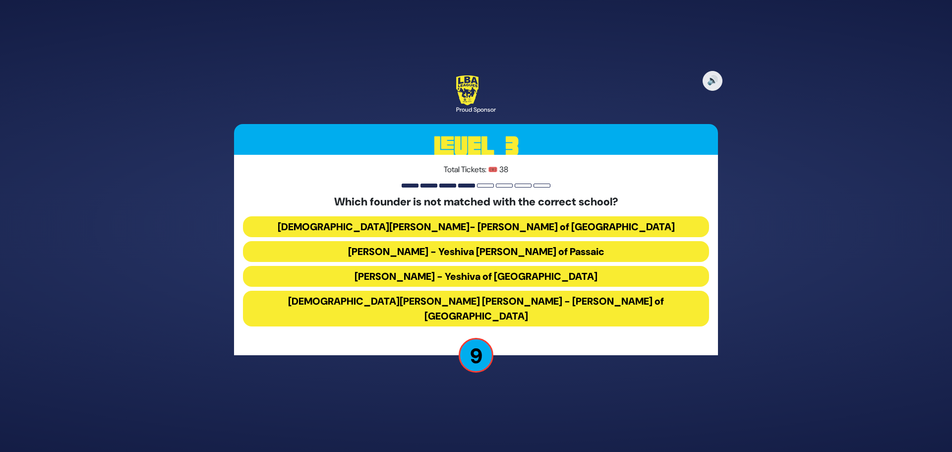
click at [511, 309] on button "[DEMOGRAPHIC_DATA][PERSON_NAME] [PERSON_NAME] - [PERSON_NAME] of [GEOGRAPHIC_DA…" at bounding box center [476, 308] width 466 height 36
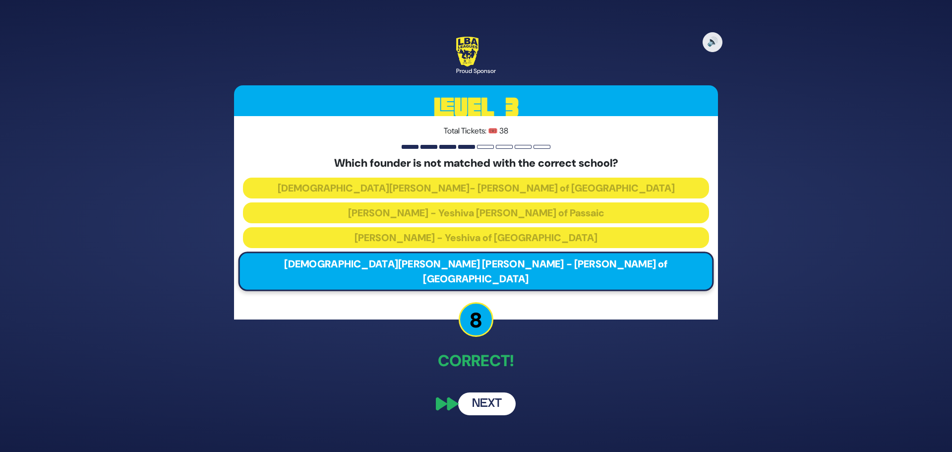
click at [496, 392] on button "Next" at bounding box center [486, 403] width 57 height 23
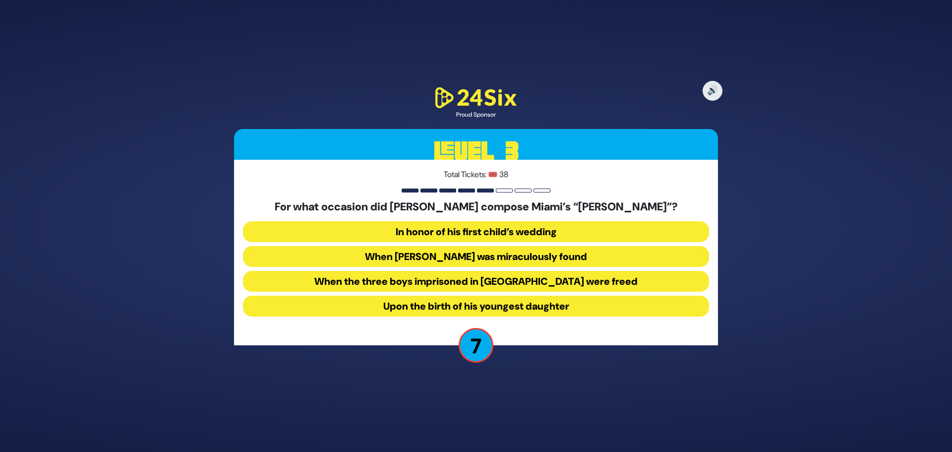
click at [488, 261] on button "When [PERSON_NAME] was miraculously found" at bounding box center [476, 256] width 466 height 21
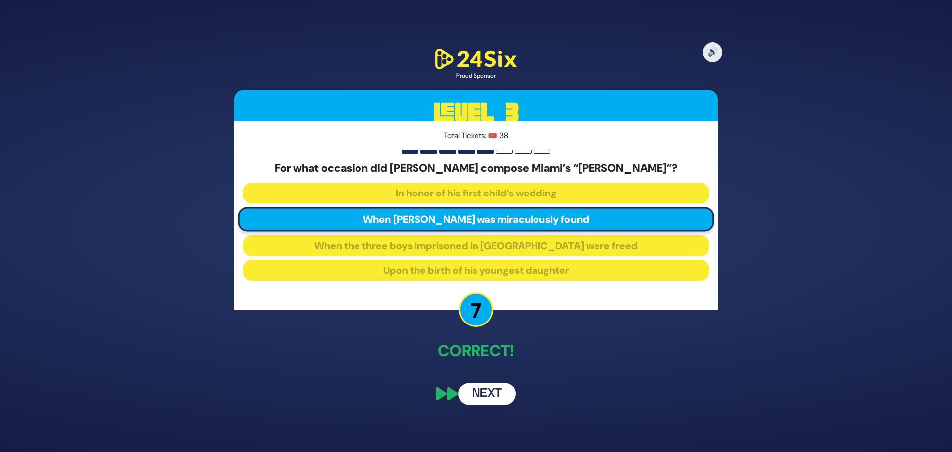
click at [494, 389] on button "Next" at bounding box center [486, 393] width 57 height 23
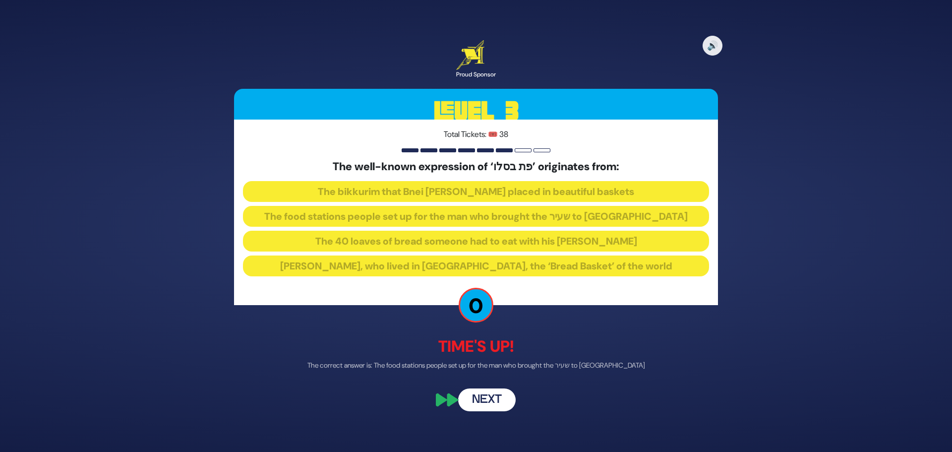
click at [491, 396] on button "Next" at bounding box center [486, 400] width 57 height 23
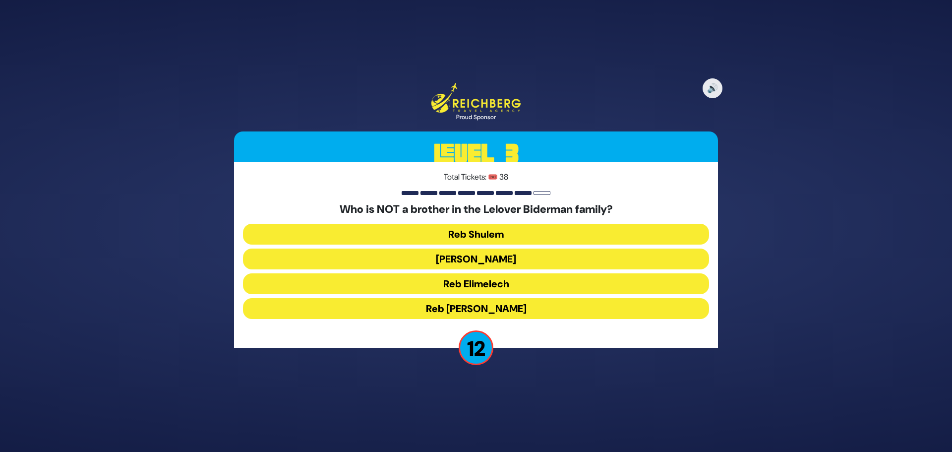
click at [487, 233] on button "Reb Shulem" at bounding box center [476, 234] width 466 height 21
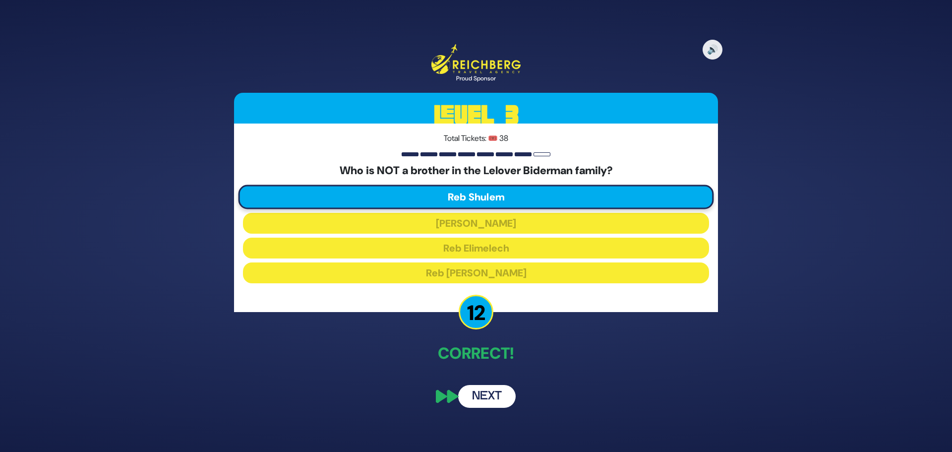
click at [495, 396] on button "Next" at bounding box center [486, 396] width 57 height 23
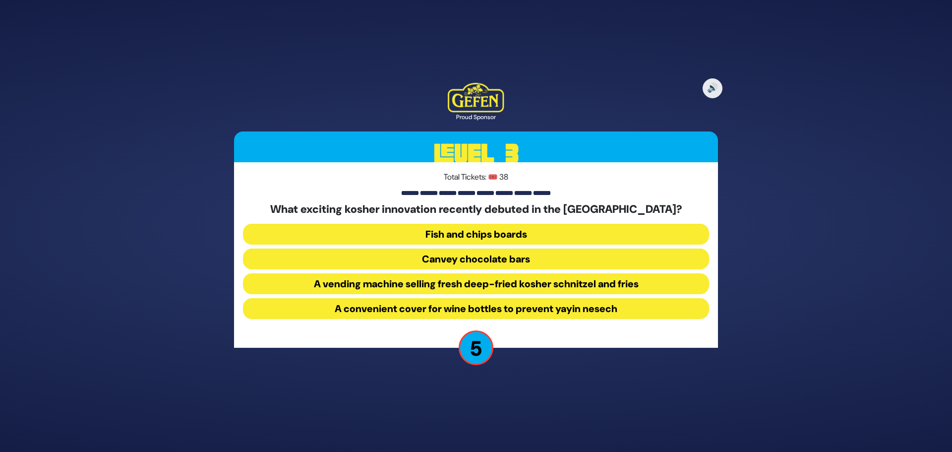
click at [482, 309] on button "A convenient cover for wine bottles to prevent yayin nesech" at bounding box center [476, 308] width 466 height 21
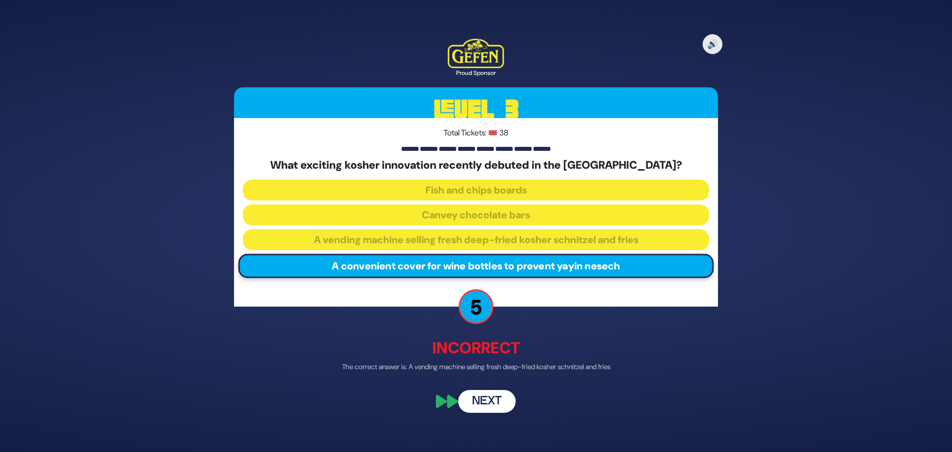
click at [483, 397] on button "Next" at bounding box center [486, 401] width 57 height 23
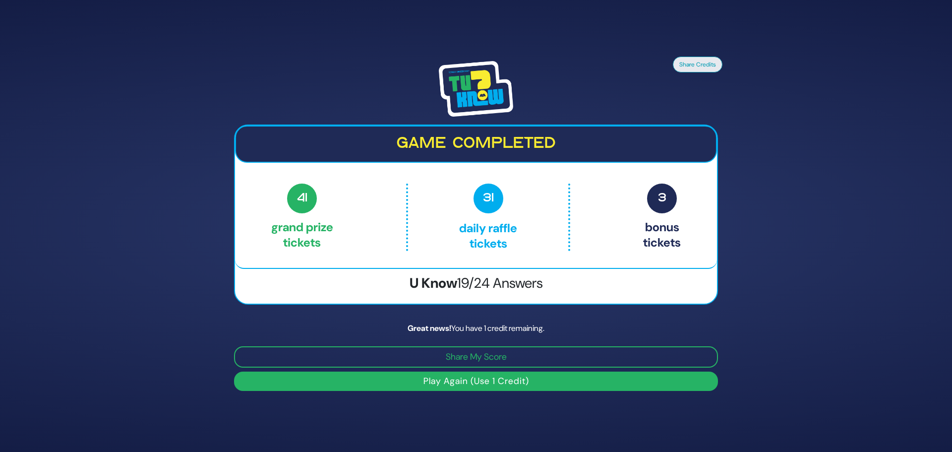
click at [488, 377] on button "Play Again (Use 1 Credit)" at bounding box center [476, 380] width 484 height 19
click at [487, 381] on button "Play Again (Use 1 Credit)" at bounding box center [476, 380] width 484 height 19
